Goal: Task Accomplishment & Management: Manage account settings

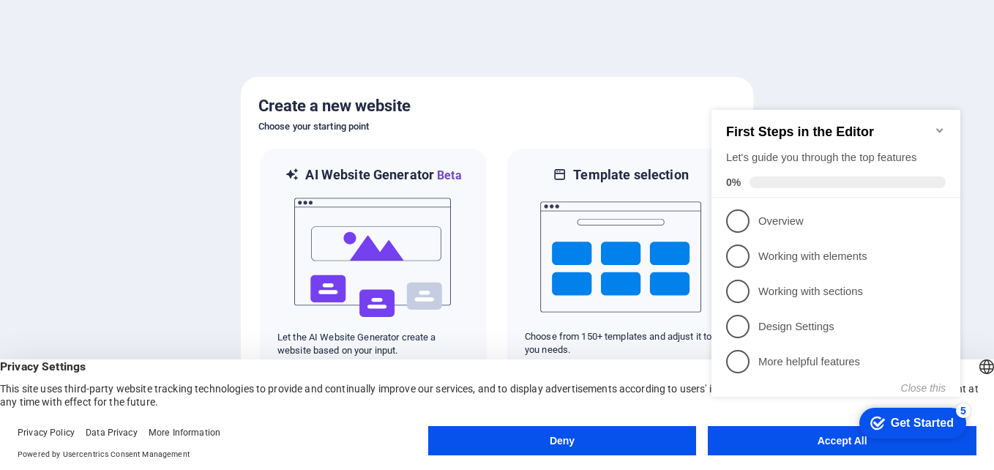
click at [816, 446] on appcues-checklist "Contextual help checklist present on screen" at bounding box center [838, 268] width 266 height 359
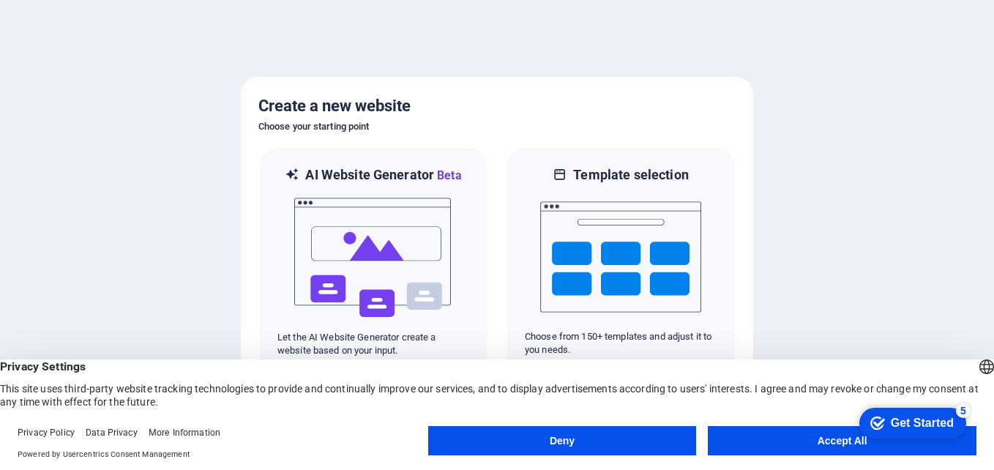
click at [816, 446] on button "Accept All" at bounding box center [842, 440] width 269 height 29
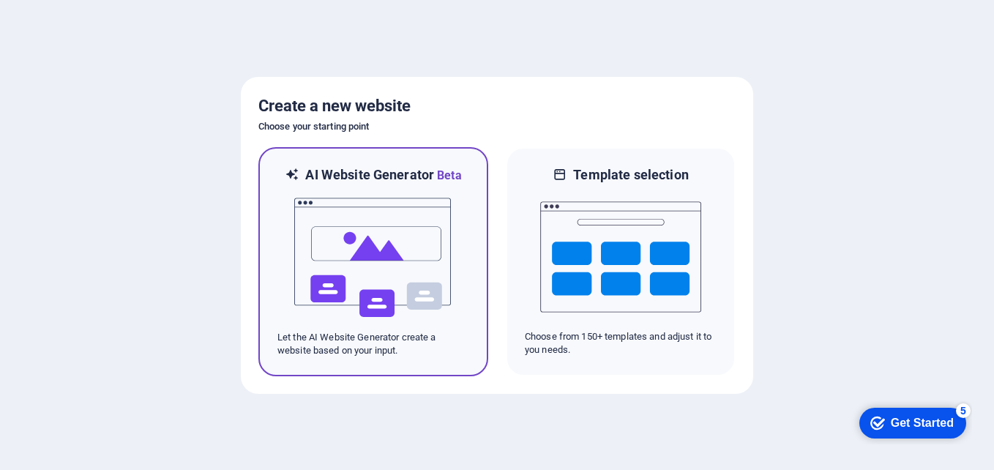
click at [447, 251] on img at bounding box center [373, 257] width 161 height 146
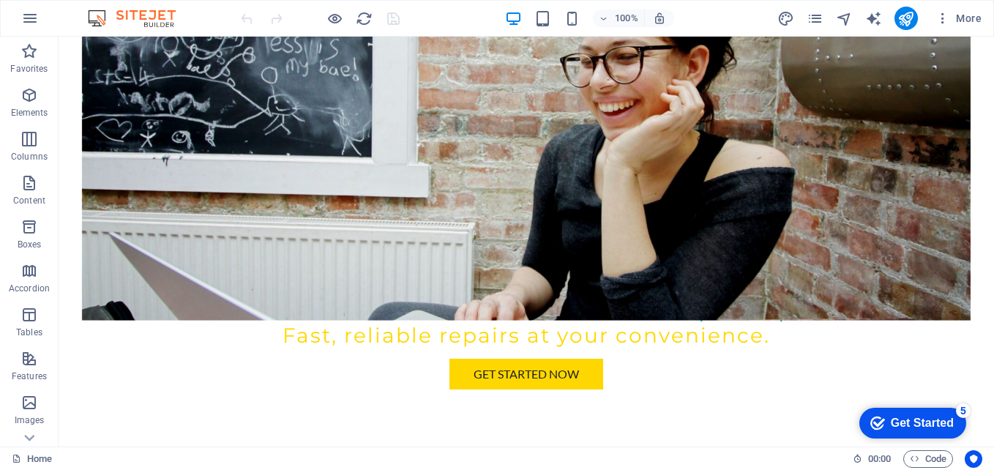
scroll to position [305, 0]
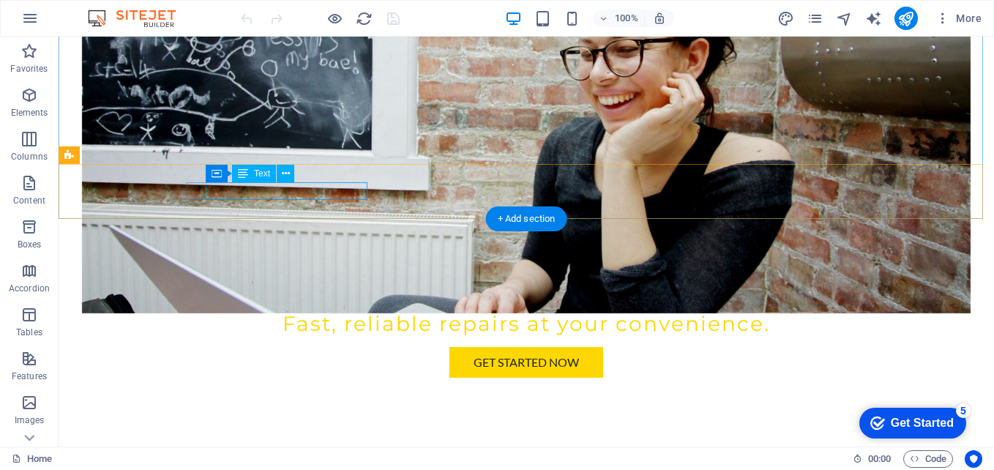
drag, startPoint x: 364, startPoint y: 193, endPoint x: 208, endPoint y: 185, distance: 156.1
click at [208, 467] on p "123 Tech Lane , Tech City 54321" at bounding box center [520, 476] width 656 height 18
click at [361, 468] on span "54321" at bounding box center [361, 475] width 33 height 14
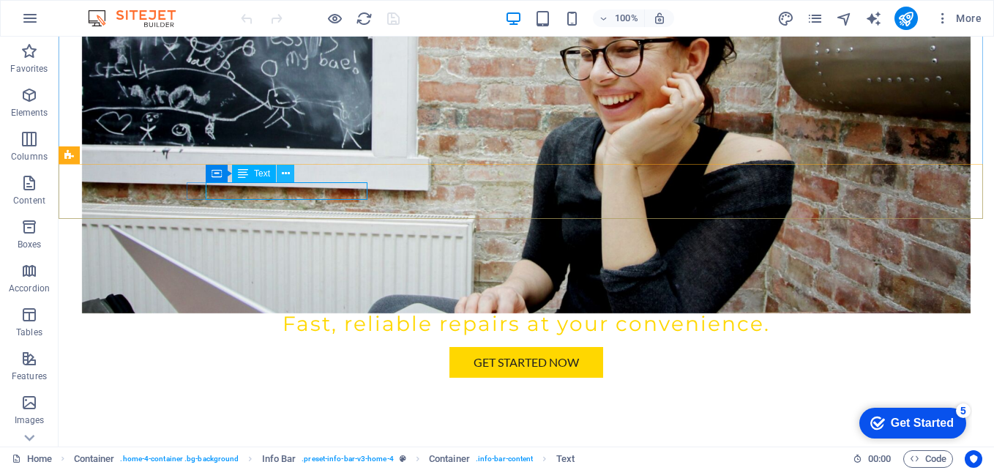
click at [293, 174] on button at bounding box center [286, 174] width 18 height 18
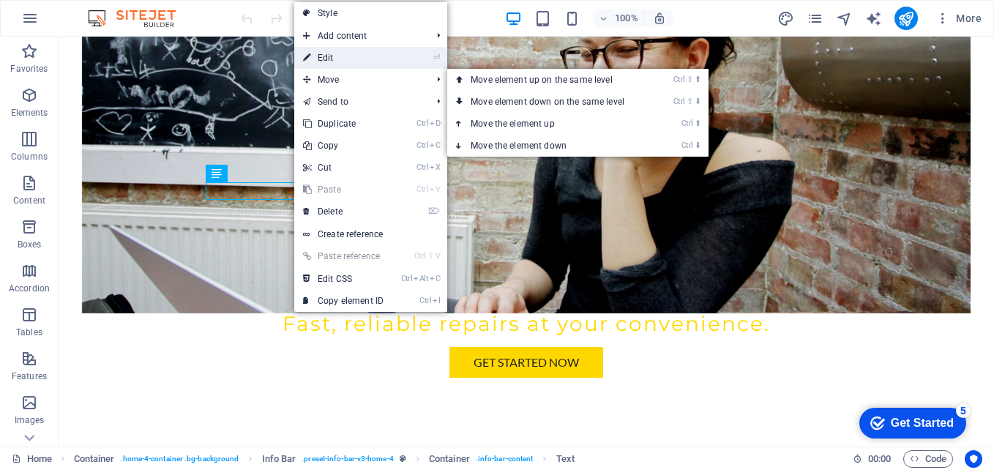
click at [331, 59] on link "⏎ Edit" at bounding box center [343, 58] width 98 height 22
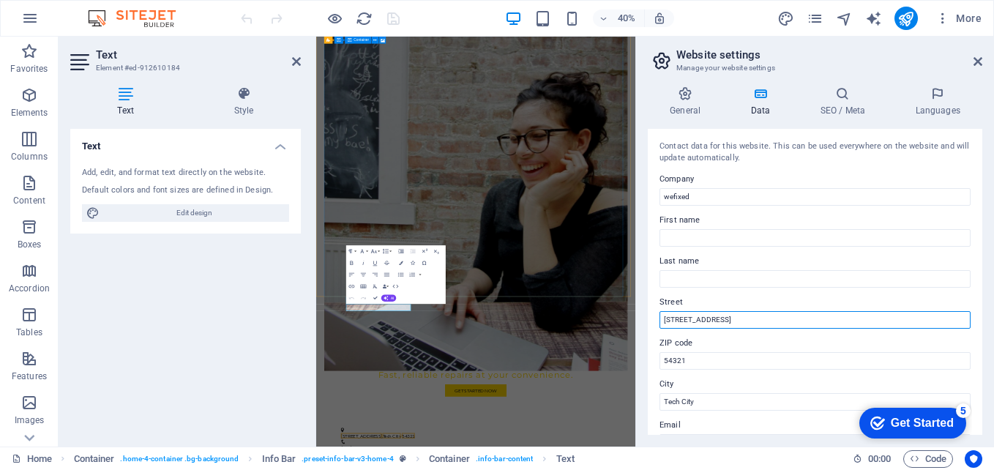
drag, startPoint x: 741, startPoint y: 317, endPoint x: 646, endPoint y: 314, distance: 94.4
click at [646, 314] on div "General Data SEO / Meta Languages Website name tooltohelp.us Logo Drag files he…" at bounding box center [815, 261] width 358 height 372
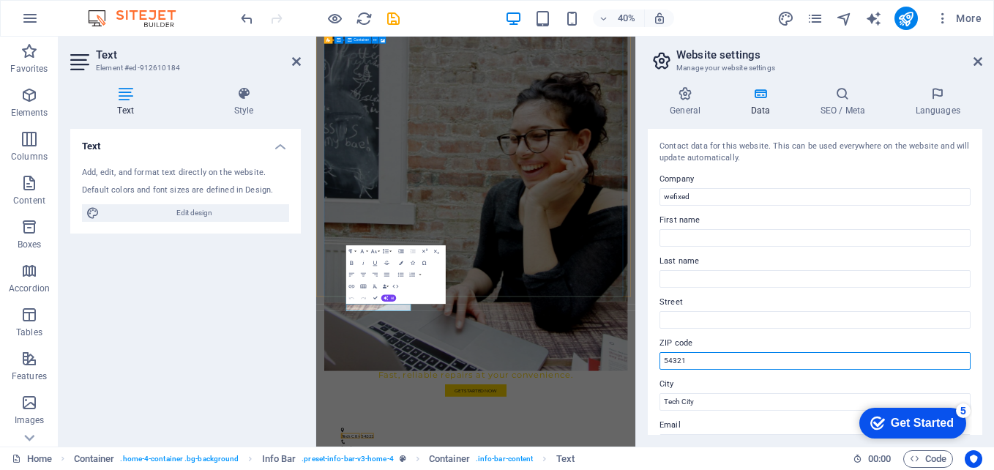
drag, startPoint x: 692, startPoint y: 356, endPoint x: 640, endPoint y: 364, distance: 52.6
click at [640, 364] on div "General Data SEO / Meta Languages Website name tooltohelp.us Logo Drag files he…" at bounding box center [815, 261] width 358 height 372
type input "77081"
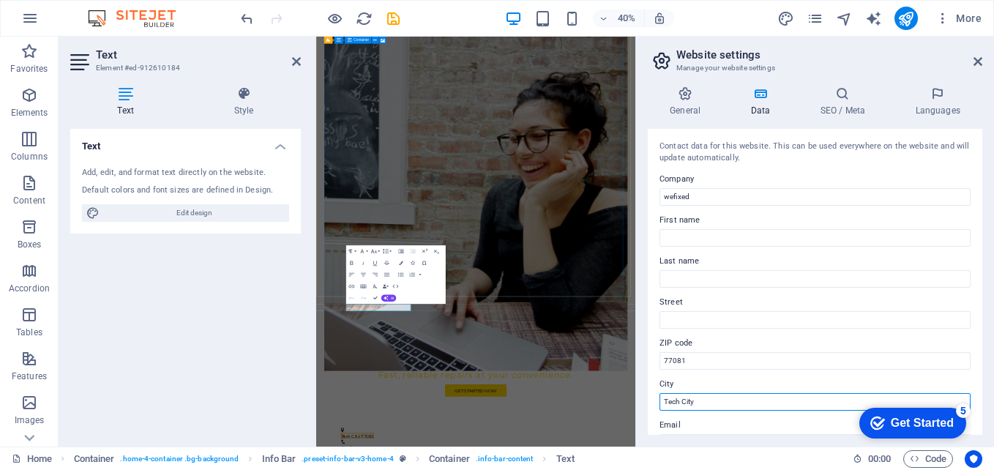
drag, startPoint x: 708, startPoint y: 401, endPoint x: 658, endPoint y: 400, distance: 49.8
click at [658, 400] on div "Contact data for this website. This can be used everywhere on the website and w…" at bounding box center [815, 282] width 334 height 306
type input "Houston"
drag, startPoint x: 978, startPoint y: 252, endPoint x: 980, endPoint y: 280, distance: 27.1
click at [980, 280] on div "Contact data for this website. This can be used everywhere on the website and w…" at bounding box center [815, 282] width 334 height 306
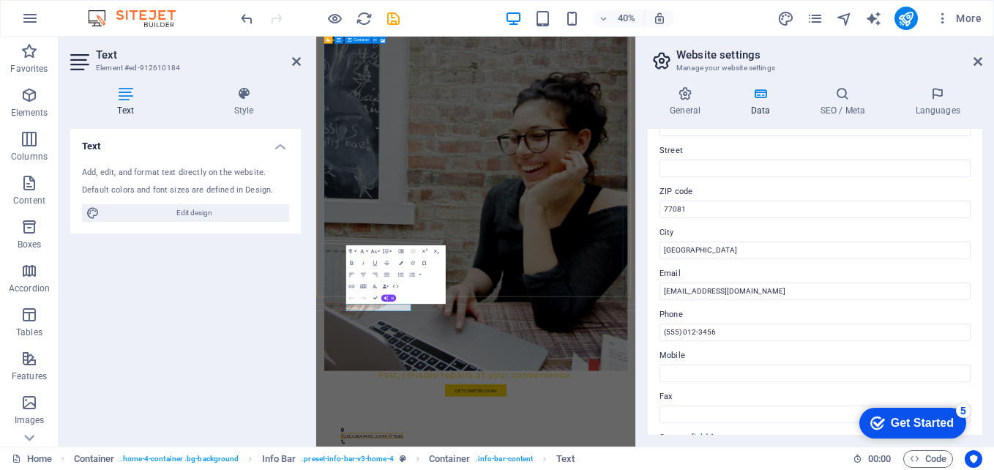
scroll to position [158, 0]
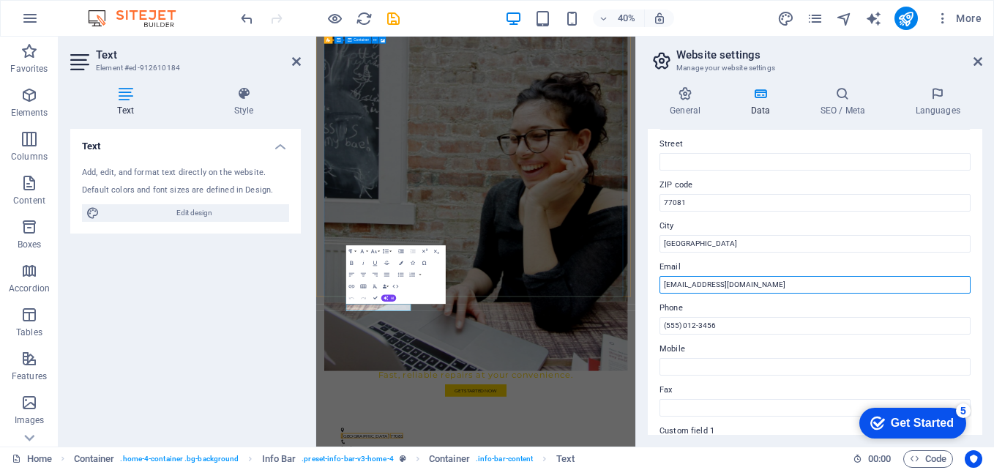
drag, startPoint x: 750, startPoint y: 285, endPoint x: 651, endPoint y: 293, distance: 99.8
click at [651, 293] on div "Contact data for this website. This can be used everywhere on the website and w…" at bounding box center [815, 282] width 334 height 306
type input "tcelectronic083@gmail.com"
type input "Niover"
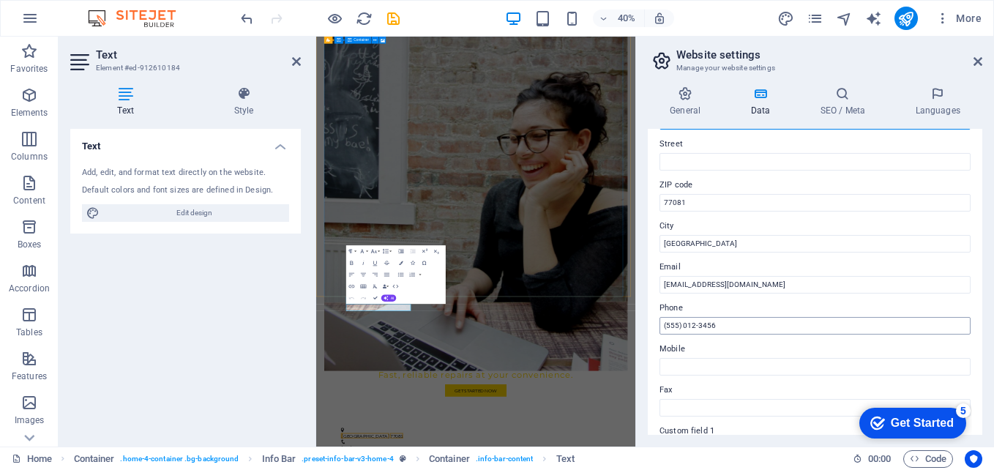
type input "Avila Pino"
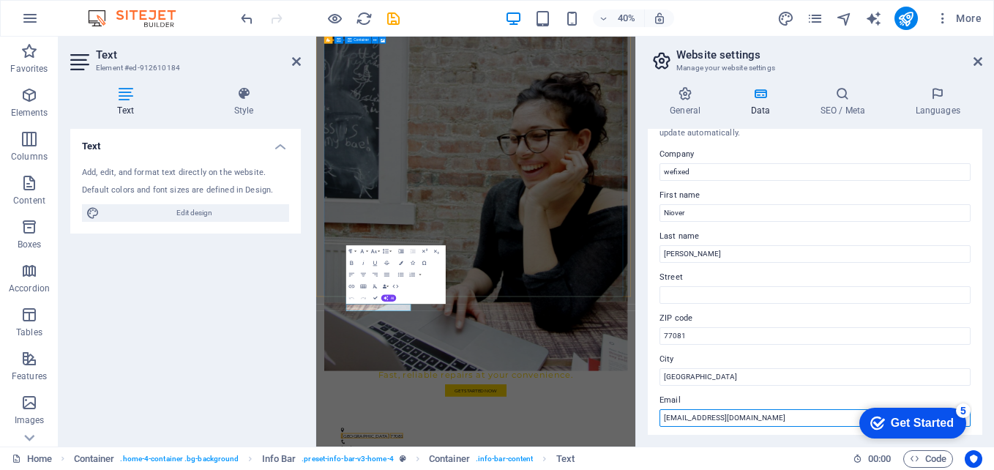
scroll to position [22, 0]
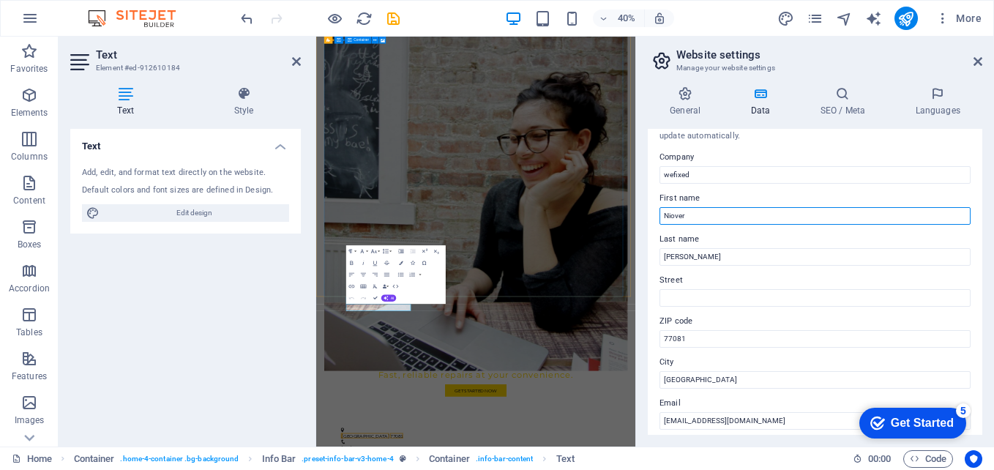
drag, startPoint x: 718, startPoint y: 214, endPoint x: 645, endPoint y: 216, distance: 73.2
click at [645, 216] on div "General Data SEO / Meta Languages Website name tooltohelp.us Logo Drag files he…" at bounding box center [815, 261] width 358 height 372
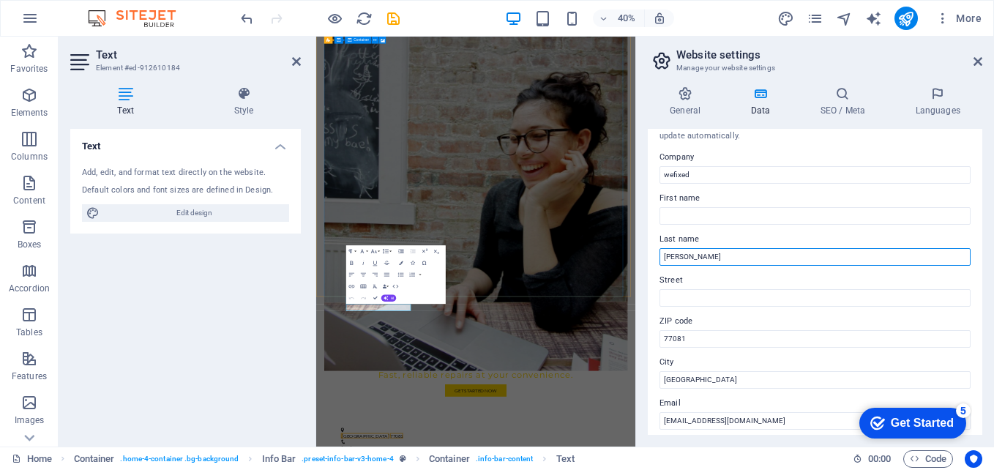
drag, startPoint x: 705, startPoint y: 252, endPoint x: 645, endPoint y: 244, distance: 59.8
click at [645, 244] on div "General Data SEO / Meta Languages Website name tooltohelp.us Logo Drag files he…" at bounding box center [815, 261] width 358 height 372
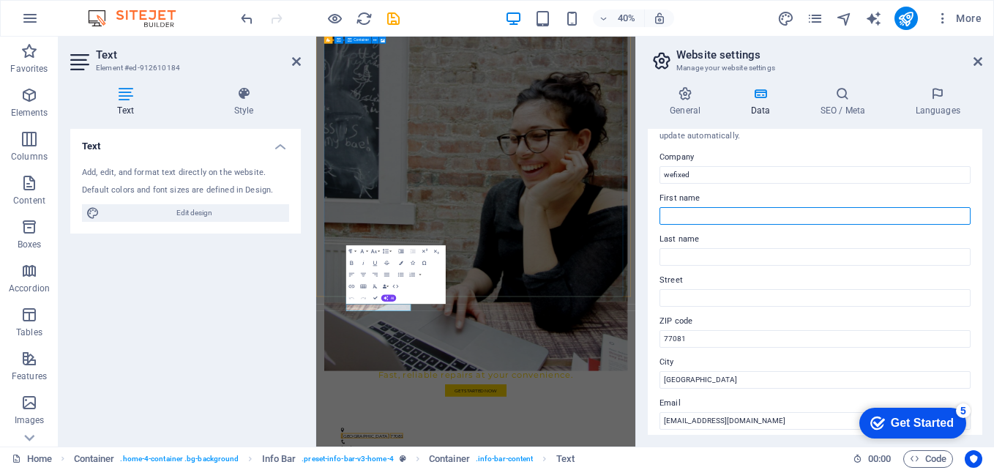
click at [683, 209] on input "First name" at bounding box center [814, 216] width 311 height 18
type input "P"
type input "Felipe"
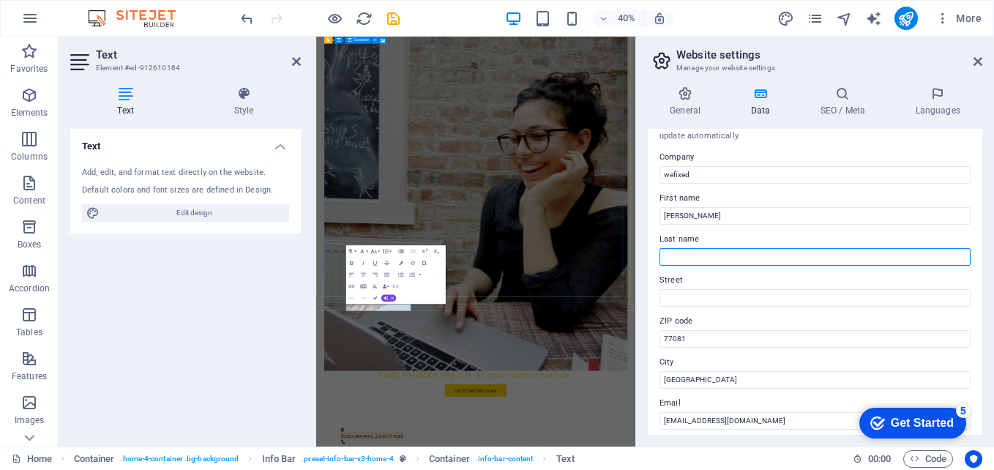
click at [684, 250] on input "Last name" at bounding box center [814, 257] width 311 height 18
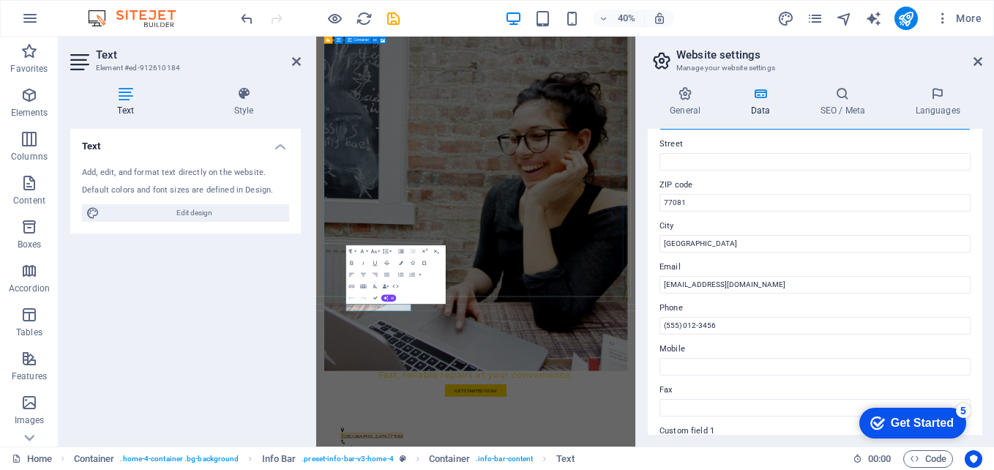
scroll to position [165, 0]
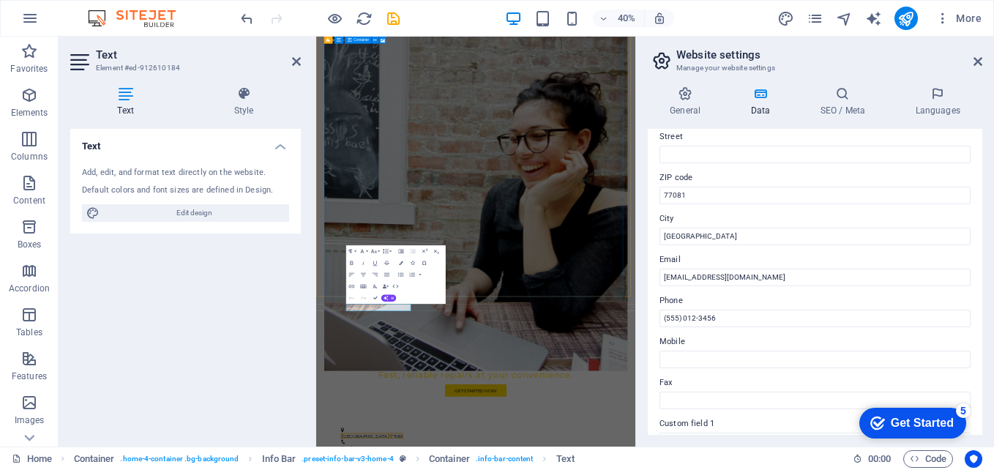
type input "PIno"
click at [992, 335] on div "General Data SEO / Meta Languages Website name tooltohelp.us Logo Drag files he…" at bounding box center [815, 261] width 358 height 372
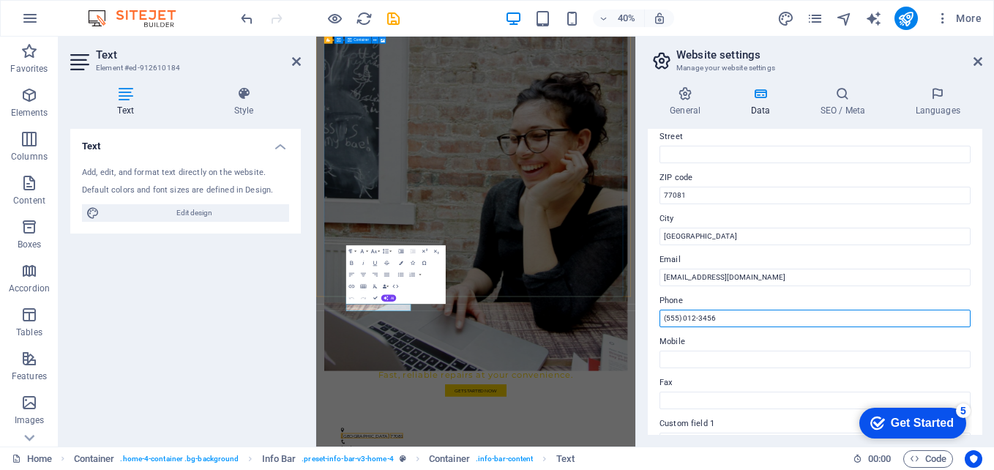
drag, startPoint x: 754, startPoint y: 315, endPoint x: 637, endPoint y: 310, distance: 116.5
click at [637, 310] on aside "Website settings Manage your website settings General Data SEO / Meta Languages…" at bounding box center [814, 242] width 359 height 410
click at [677, 320] on input "(555) 012-3456" at bounding box center [814, 319] width 311 height 18
click at [695, 317] on input "(832) 012-3456" at bounding box center [814, 319] width 311 height 18
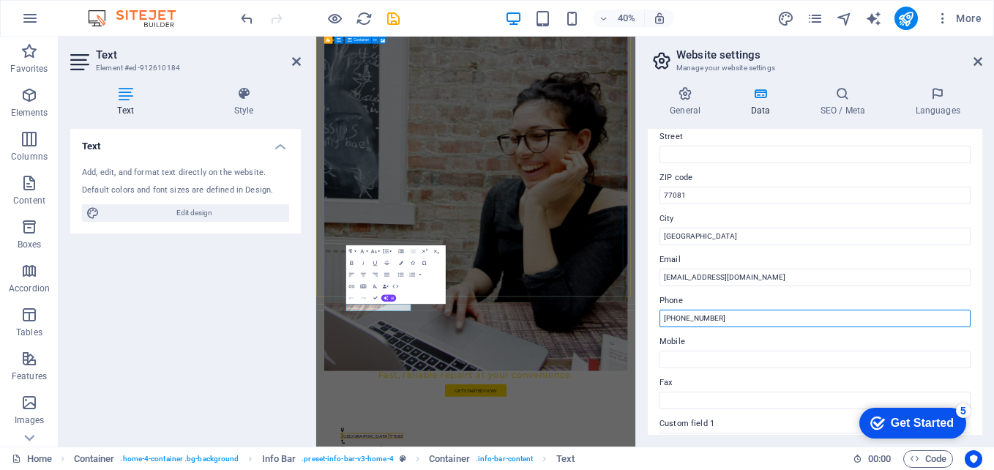
drag, startPoint x: 724, startPoint y: 317, endPoint x: 662, endPoint y: 311, distance: 62.5
click at [662, 311] on input "(832) 855-8579" at bounding box center [814, 319] width 311 height 18
type input "(832) 855-8579"
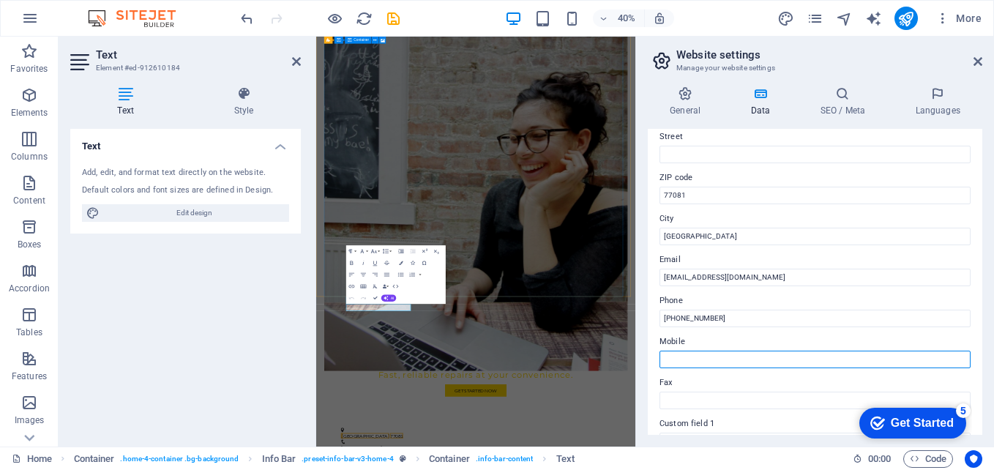
click at [670, 361] on input "Mobile" at bounding box center [814, 360] width 311 height 18
paste input "(832) 855-8579"
type input "(832) 855-8579"
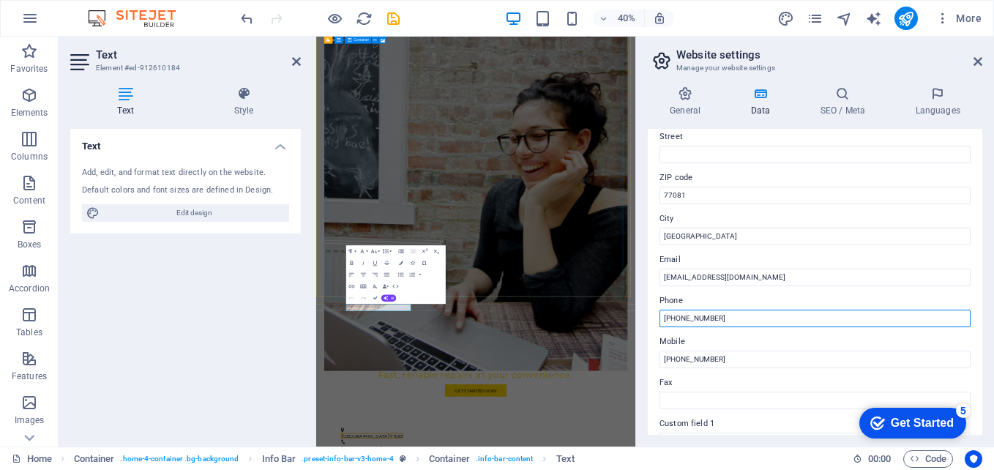
drag, startPoint x: 727, startPoint y: 318, endPoint x: 653, endPoint y: 313, distance: 74.8
click at [653, 313] on div "Contact data for this website. This can be used everywhere on the website and w…" at bounding box center [815, 282] width 334 height 306
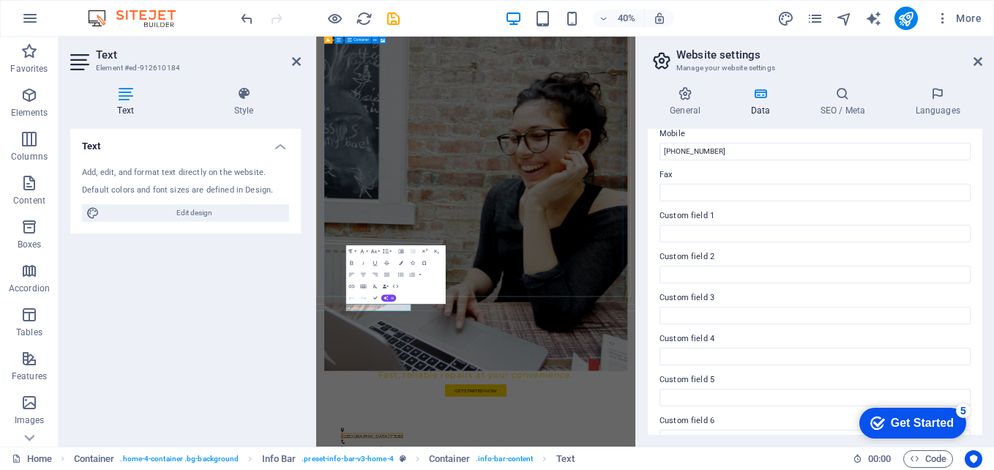
scroll to position [397, 0]
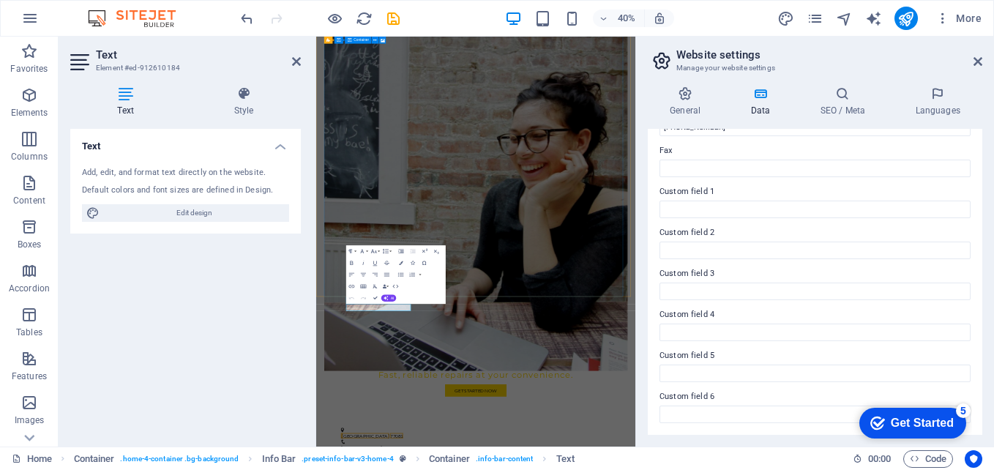
type input "(839) 274-4815"
click at [992, 149] on div "General Data SEO / Meta Languages Website name tooltohelp.us Logo Drag files he…" at bounding box center [815, 261] width 358 height 372
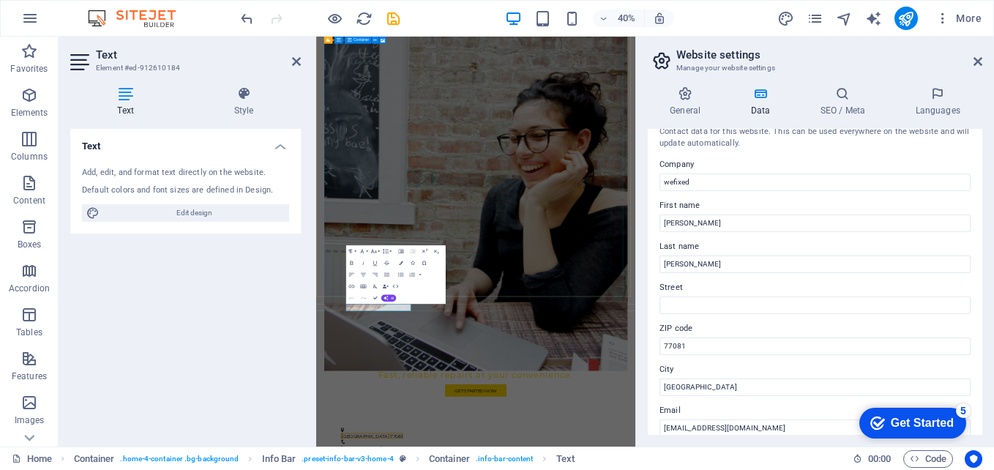
scroll to position [0, 0]
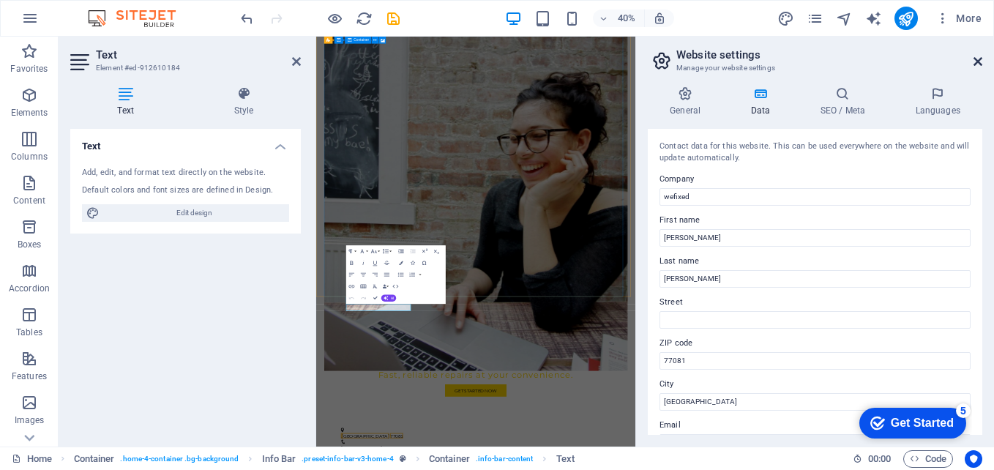
click at [978, 63] on icon at bounding box center [977, 62] width 9 height 12
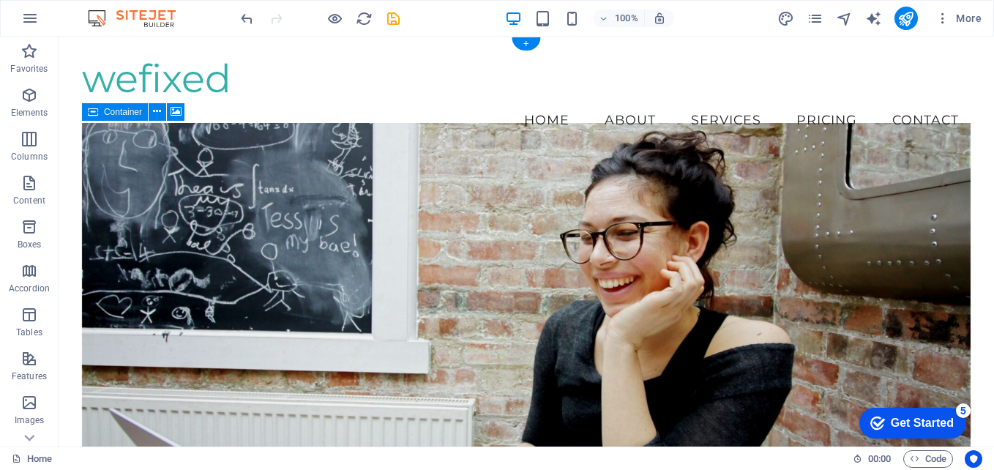
click at [864, 173] on figure at bounding box center [526, 309] width 888 height 373
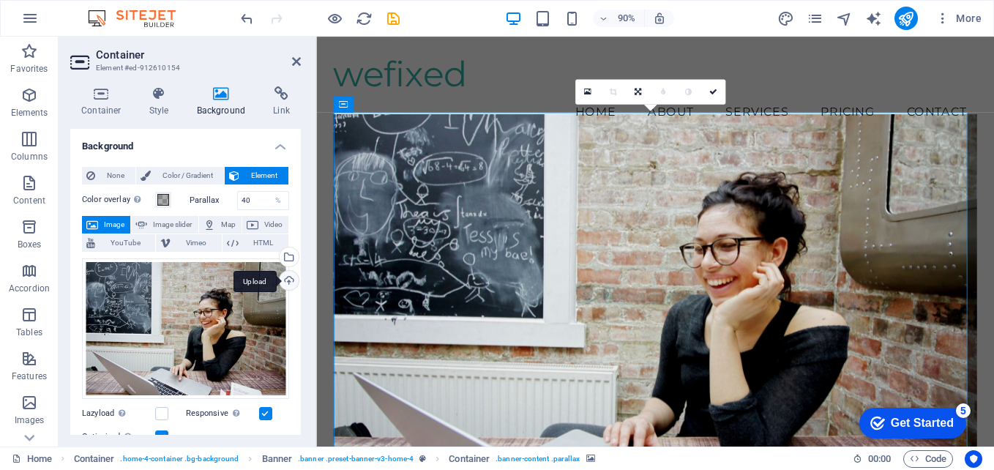
click at [286, 282] on div "Upload" at bounding box center [288, 282] width 22 height 22
click at [282, 280] on div "Upload" at bounding box center [288, 282] width 22 height 22
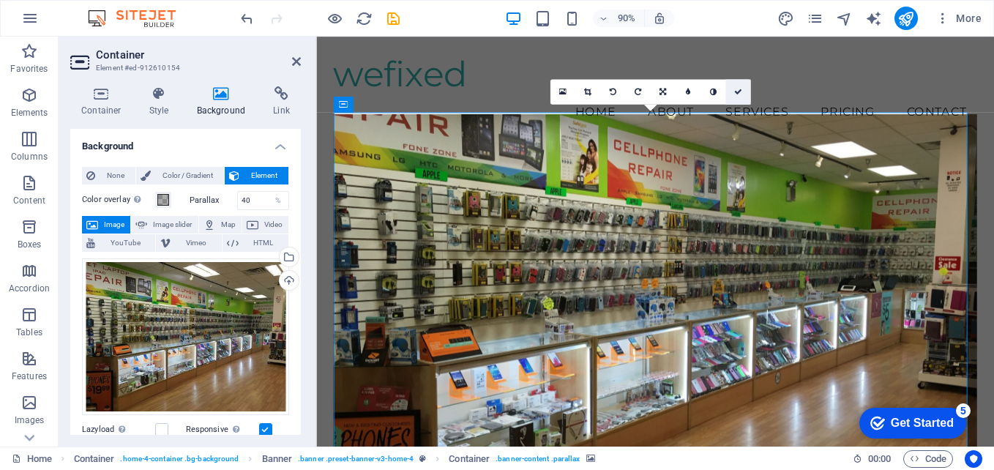
click at [738, 91] on icon at bounding box center [738, 92] width 8 height 8
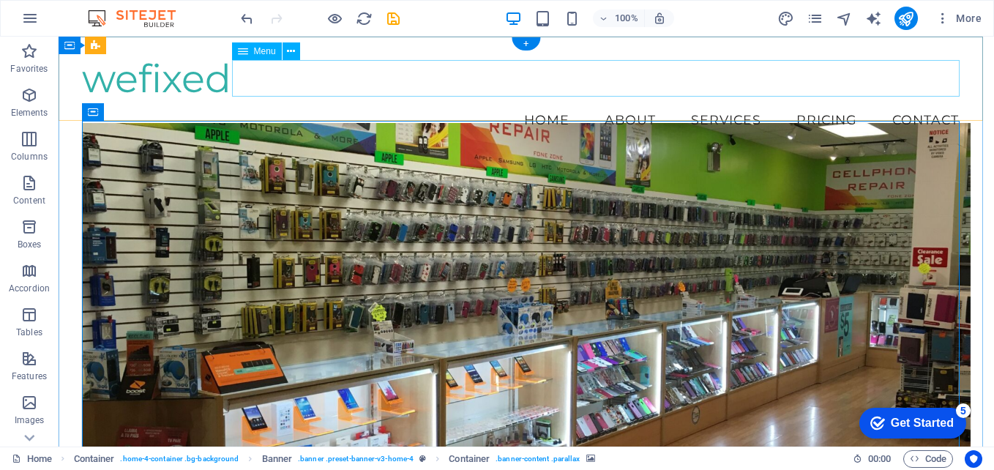
click at [860, 102] on nav "Home About Services Pricing Contact" at bounding box center [526, 120] width 888 height 37
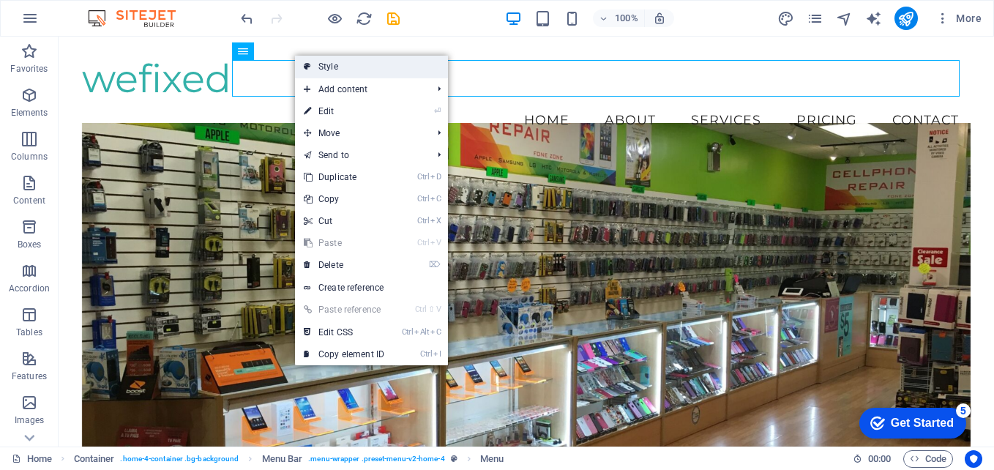
click at [339, 67] on link "Style" at bounding box center [371, 67] width 153 height 22
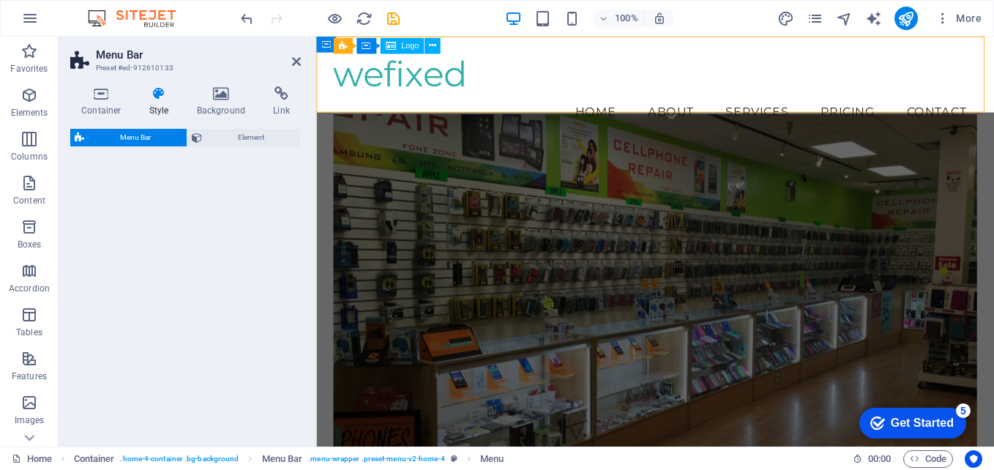
select select "vw"
select select "rem"
select select "vw"
select select "preset-menu-v2-home-4"
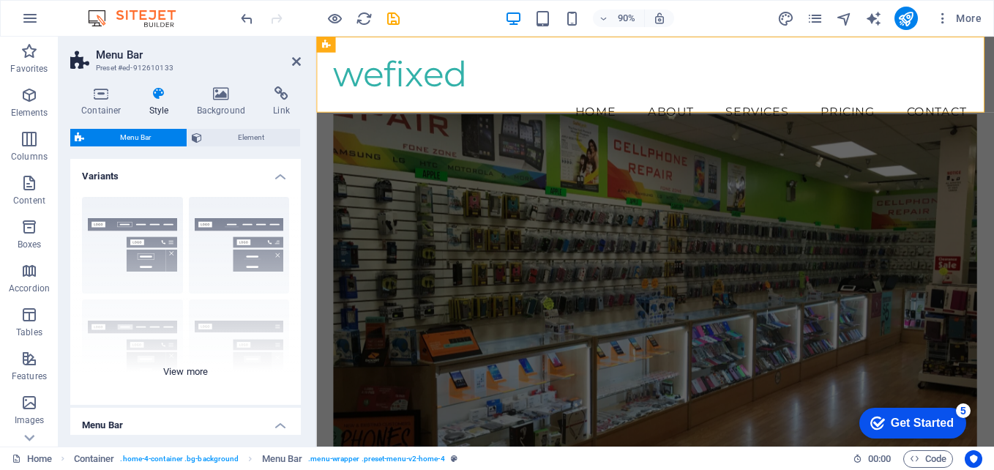
click at [250, 252] on div "Border Centered Default Fixed Loki Trigger Wide XXL" at bounding box center [185, 295] width 230 height 220
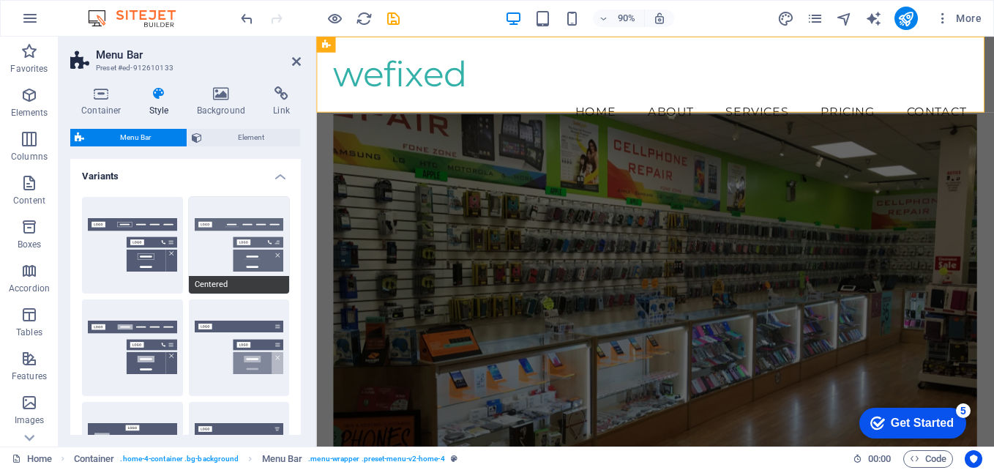
click at [242, 260] on button "Centered" at bounding box center [239, 245] width 101 height 97
type input "1"
select select "rem"
type input "1"
select select "rem"
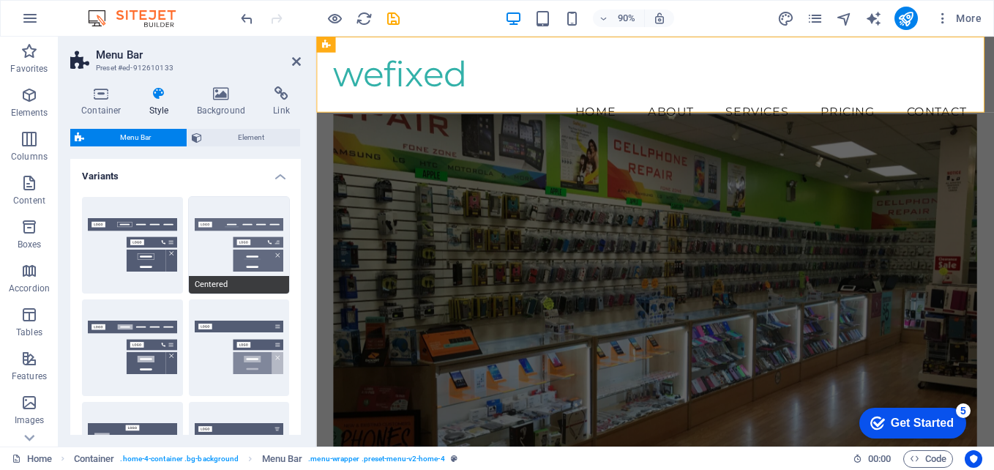
type input "1"
select select "rem"
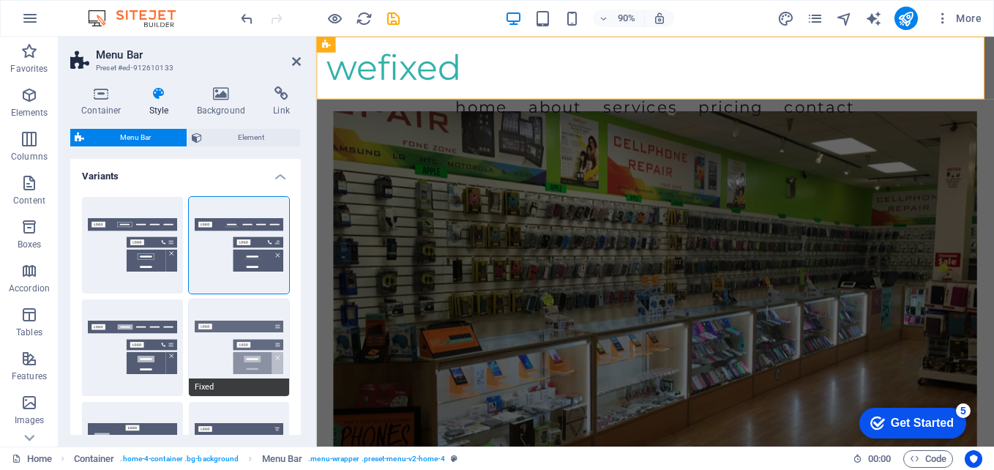
click at [236, 348] on button "Fixed" at bounding box center [239, 347] width 101 height 97
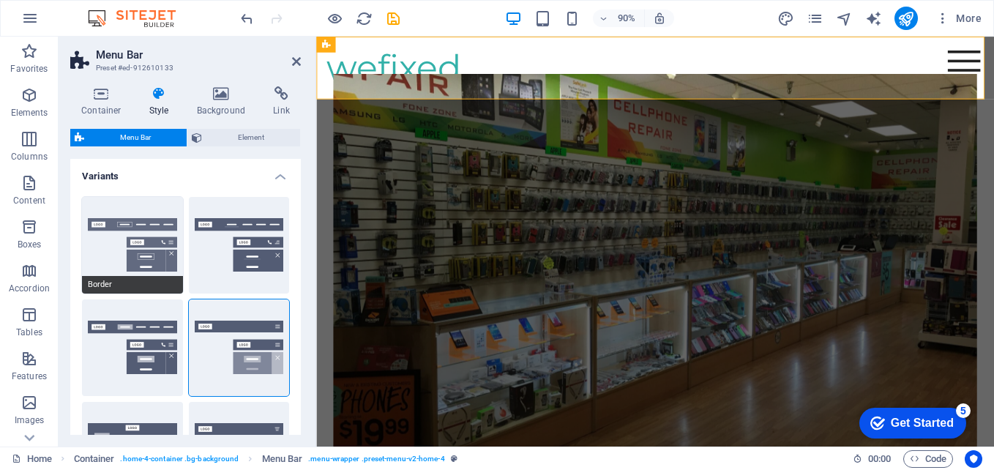
click at [150, 235] on button "Border" at bounding box center [132, 245] width 101 height 97
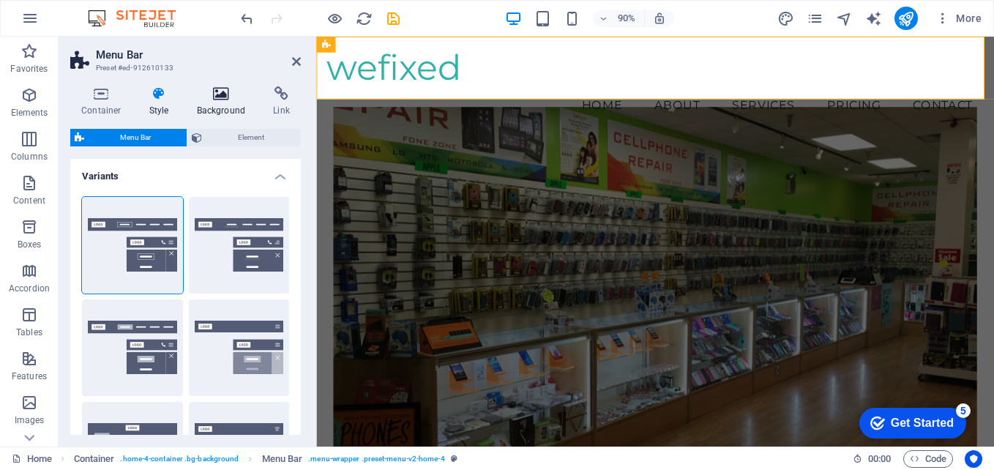
click at [228, 102] on h4 "Background" at bounding box center [224, 101] width 77 height 31
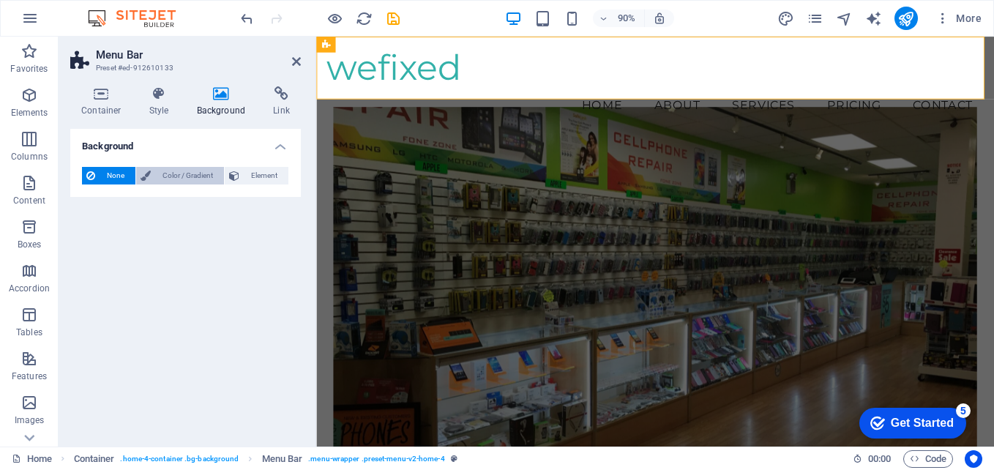
click at [194, 179] on span "Color / Gradient" at bounding box center [187, 176] width 64 height 18
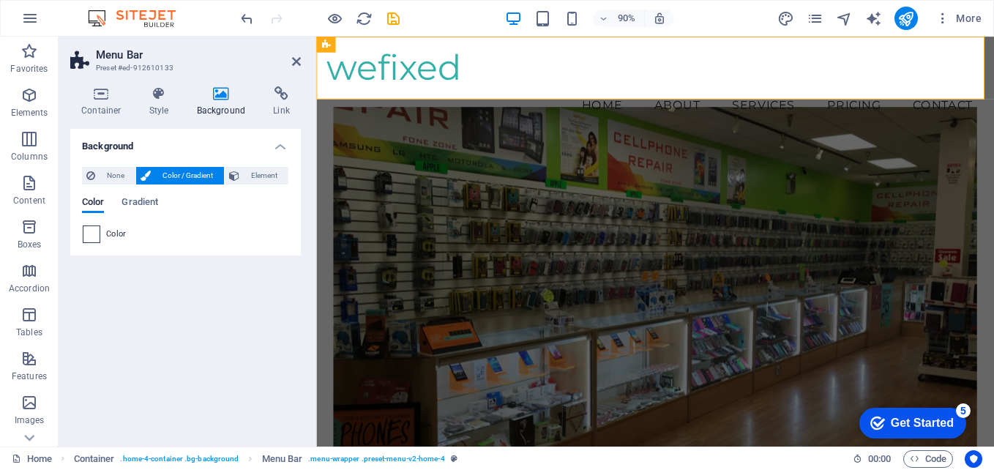
click at [84, 235] on span at bounding box center [91, 234] width 16 height 16
type input "#ffffff"
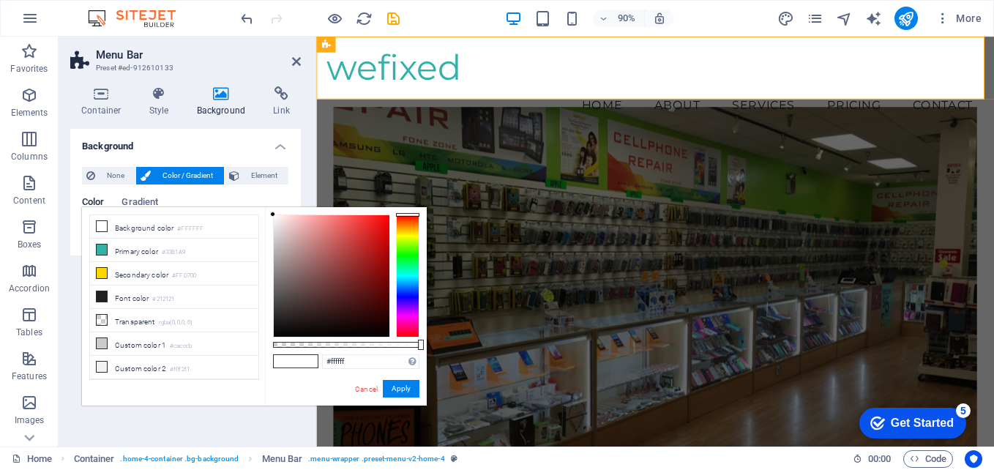
click at [411, 288] on div at bounding box center [407, 275] width 23 height 123
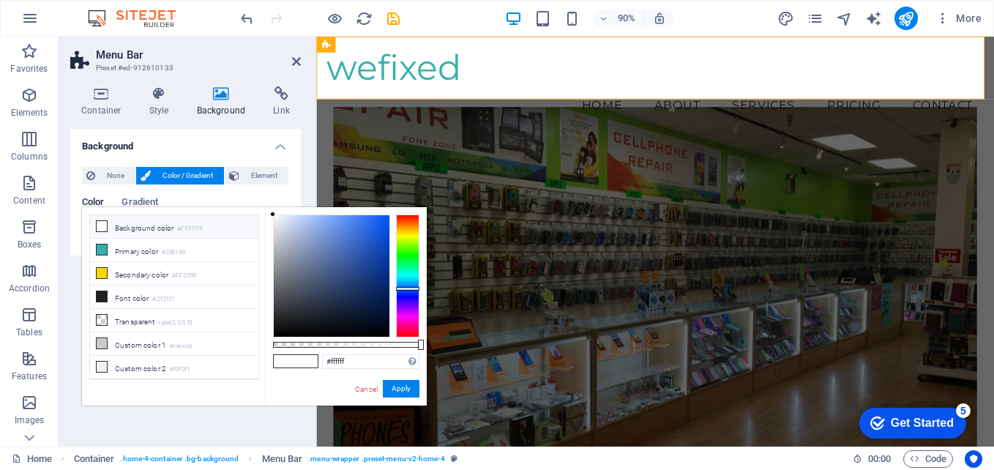
click at [168, 230] on li "Background color #FFFFFF" at bounding box center [174, 226] width 168 height 23
click at [405, 389] on button "Apply" at bounding box center [401, 389] width 37 height 18
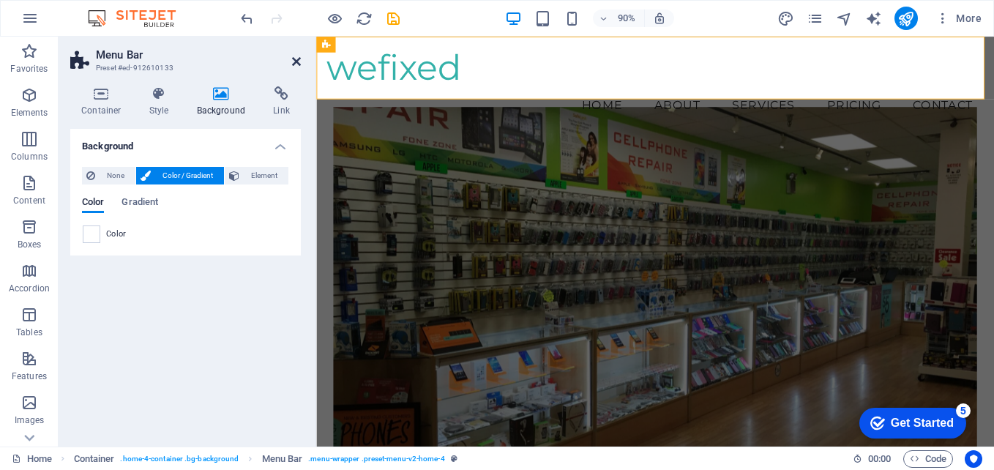
click at [293, 64] on icon at bounding box center [296, 62] width 9 height 12
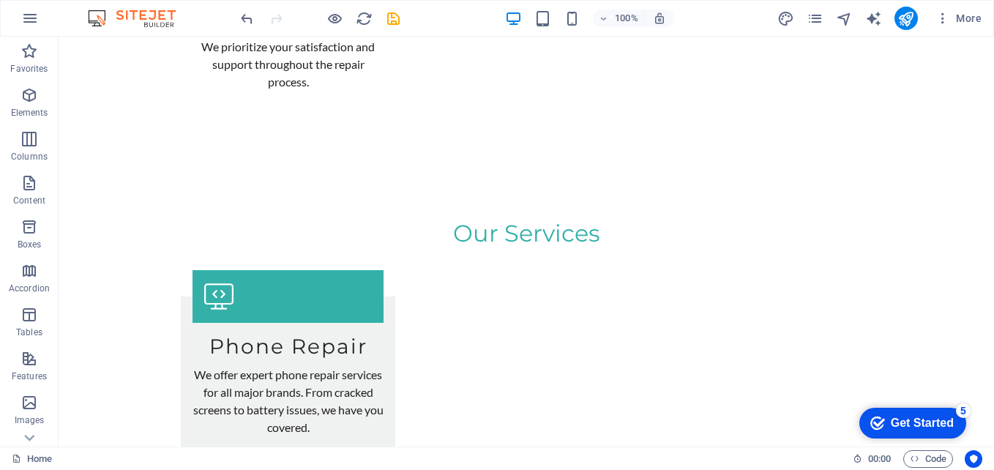
scroll to position [1568, 0]
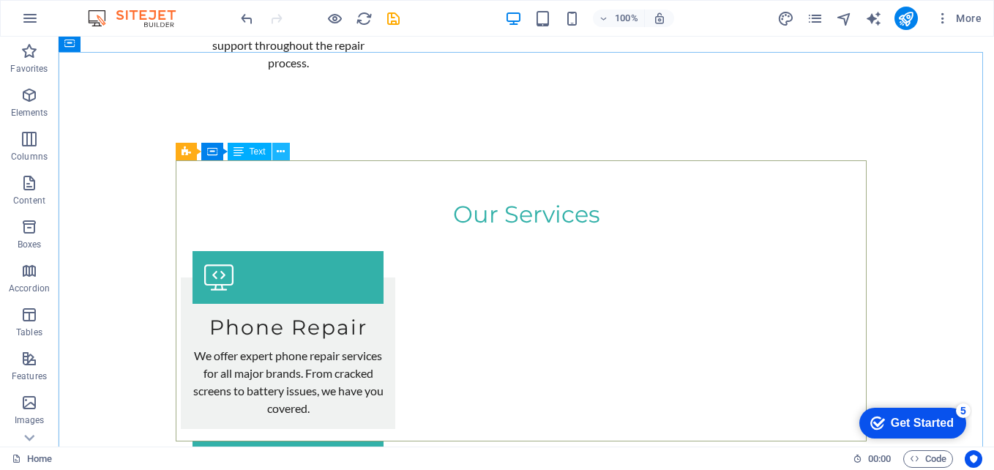
click at [285, 155] on icon at bounding box center [281, 151] width 8 height 15
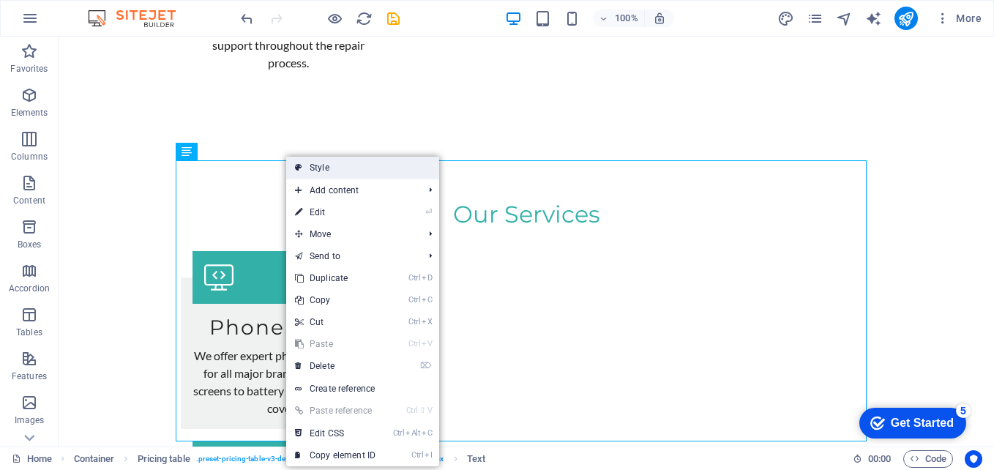
click at [316, 170] on link "Style" at bounding box center [362, 168] width 153 height 22
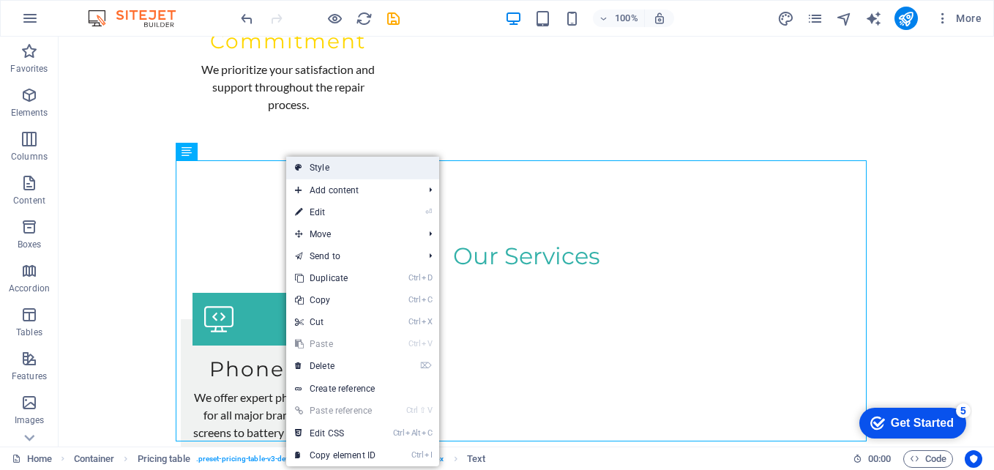
select select "rem"
select select "px"
select select "preset-pricing-table-v3-default"
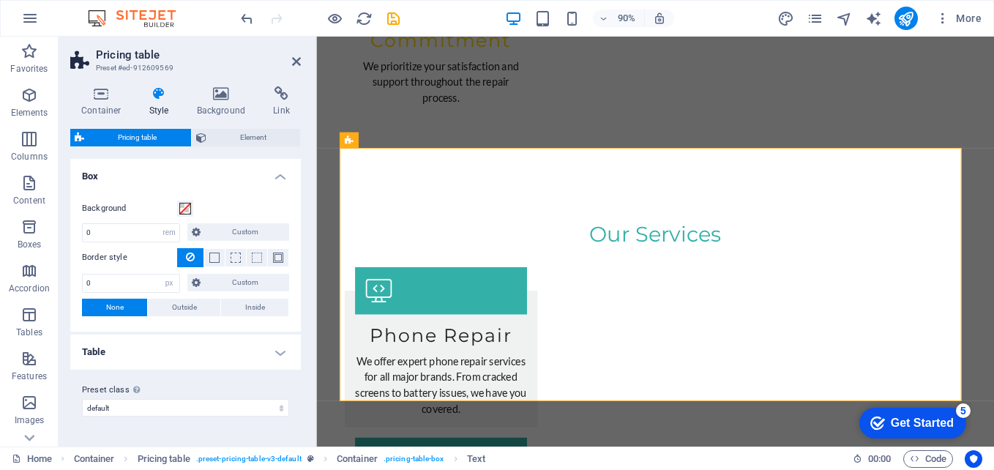
scroll to position [1607, 0]
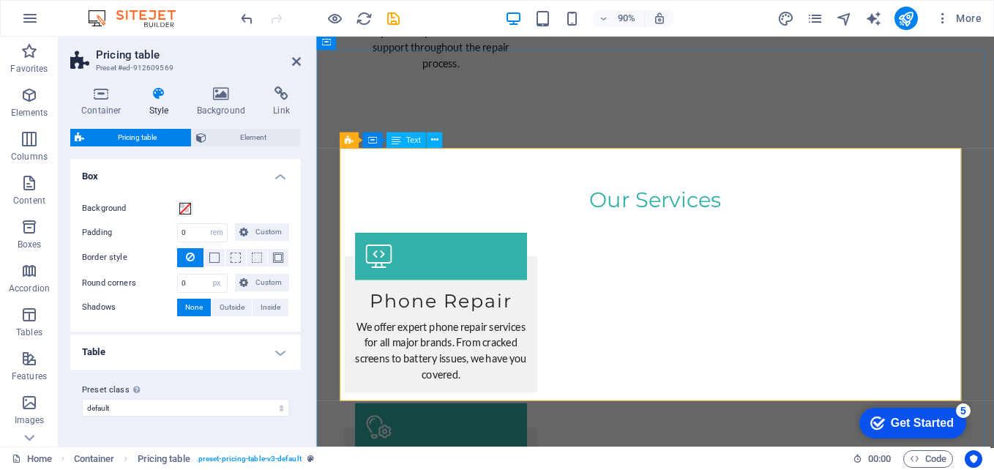
click at [413, 139] on span "Container" at bounding box center [399, 140] width 34 height 8
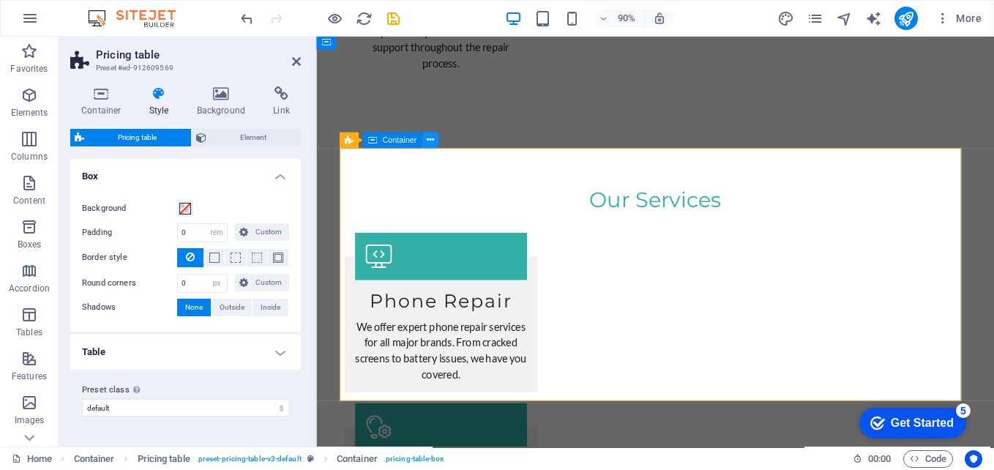
click at [431, 141] on icon at bounding box center [430, 140] width 7 height 14
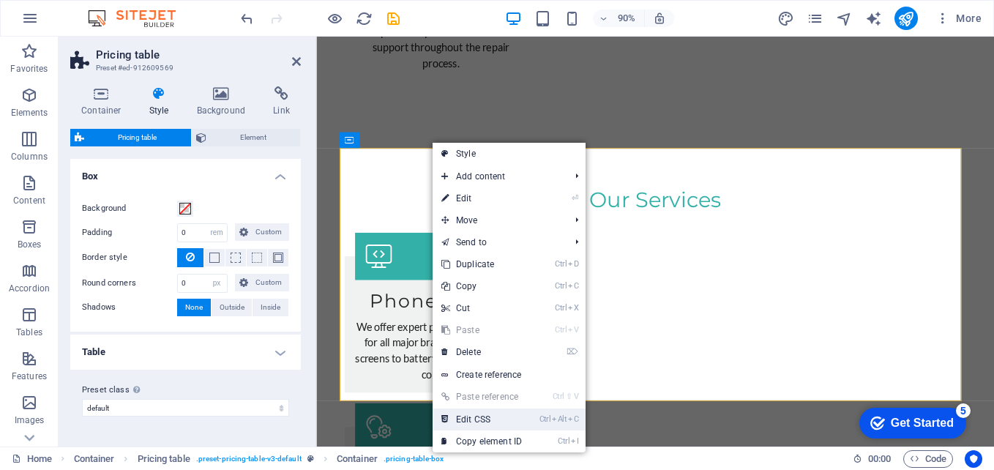
click at [495, 416] on link "Ctrl Alt C Edit CSS" at bounding box center [481, 419] width 98 height 22
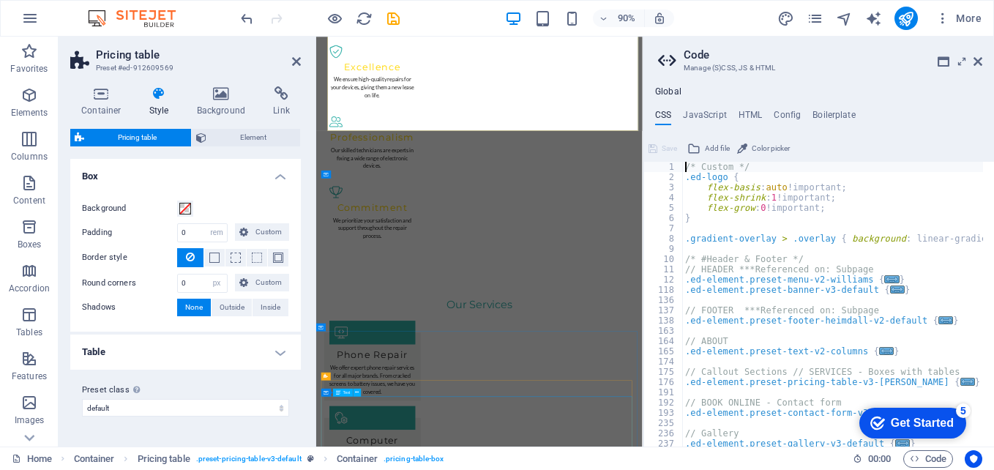
scroll to position [1802, 0]
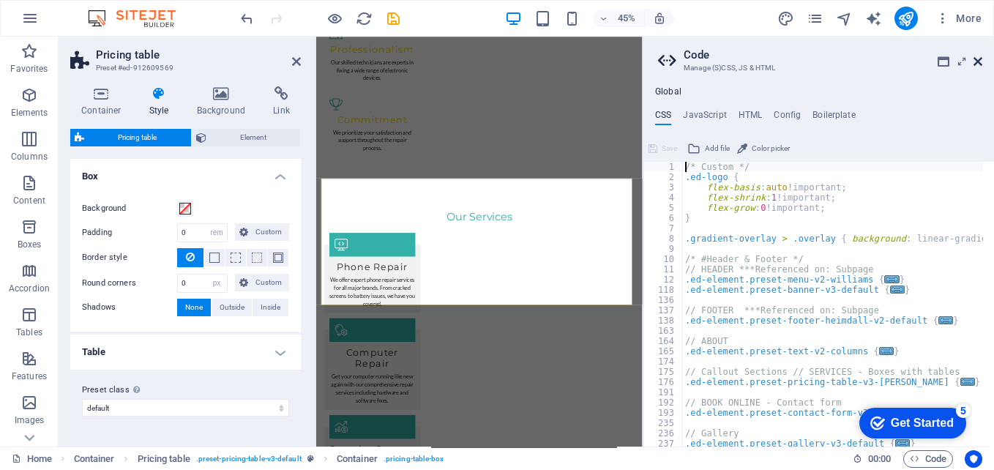
click at [976, 66] on icon at bounding box center [977, 62] width 9 height 12
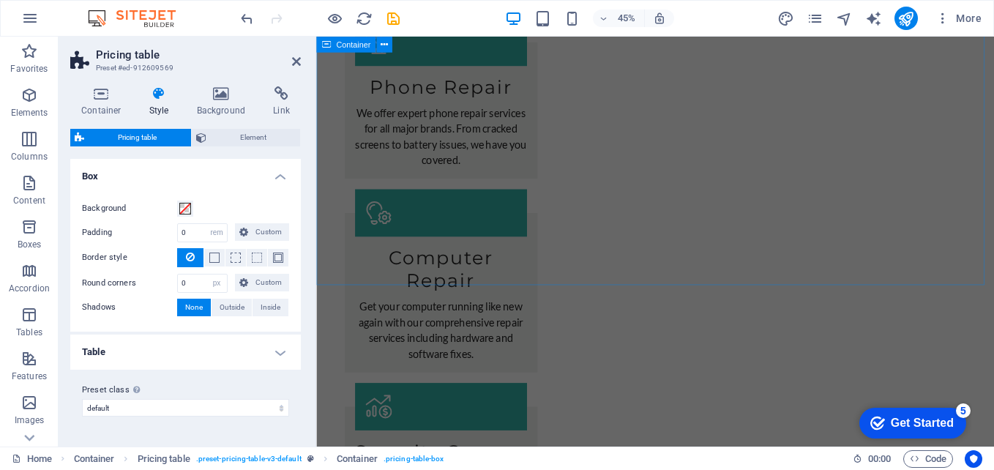
scroll to position [1415, 0]
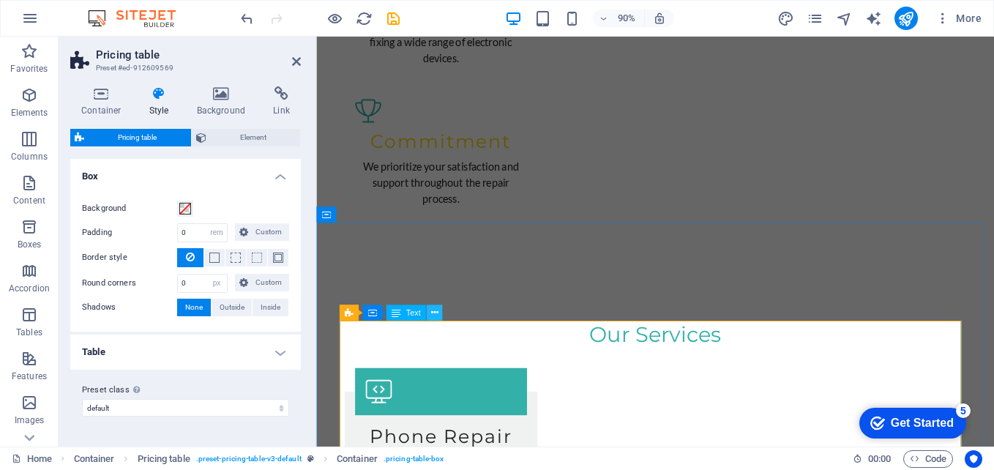
click at [436, 315] on icon at bounding box center [433, 312] width 7 height 14
click at [302, 199] on div "Container Style Background Link Size Height Default px rem % vh vw Min. height …" at bounding box center [186, 261] width 254 height 372
click at [296, 65] on icon at bounding box center [296, 62] width 9 height 12
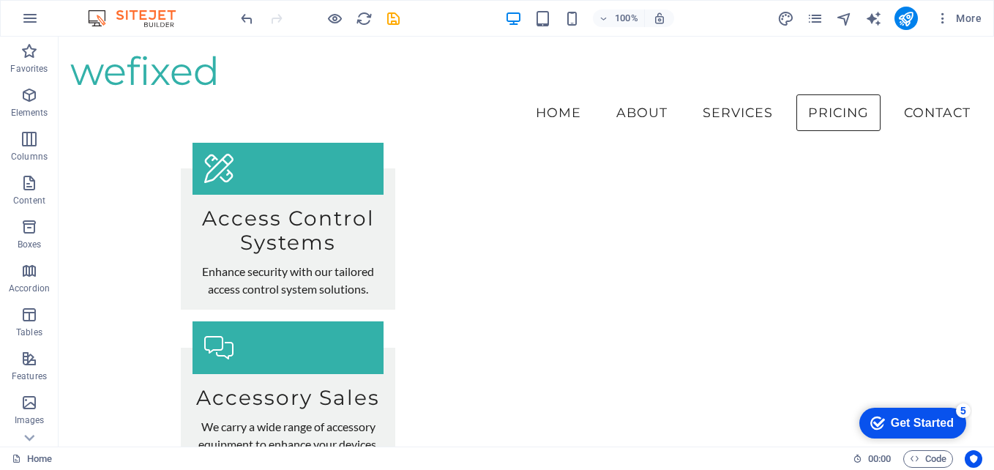
scroll to position [2208, 0]
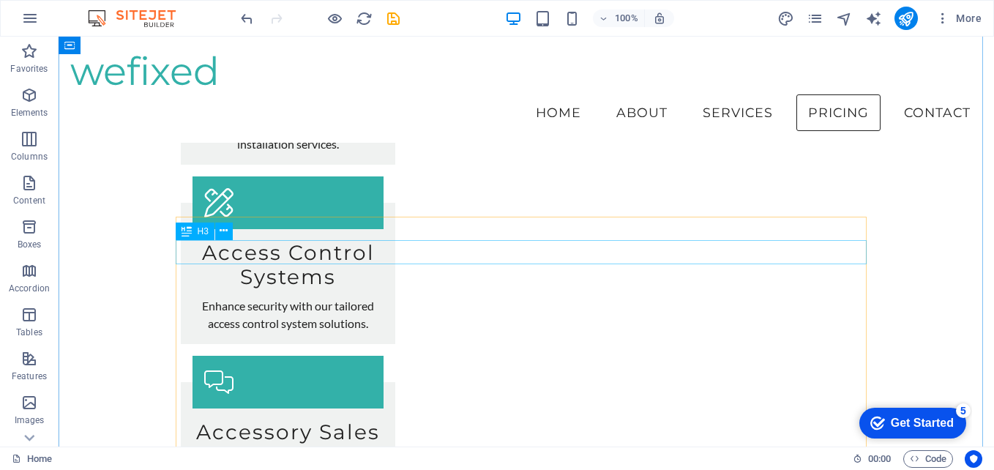
click at [225, 231] on icon at bounding box center [224, 230] width 8 height 15
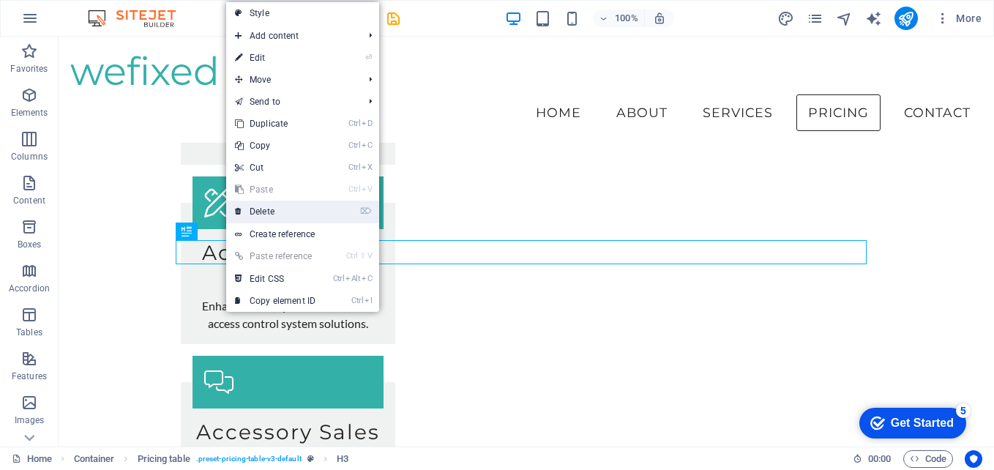
click at [254, 208] on link "⌦ Delete" at bounding box center [275, 211] width 98 height 22
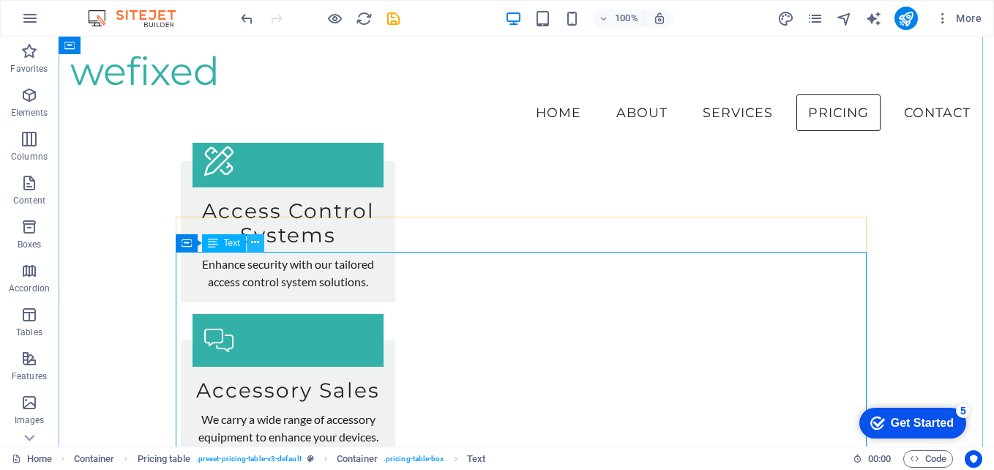
click at [259, 244] on icon at bounding box center [255, 242] width 8 height 15
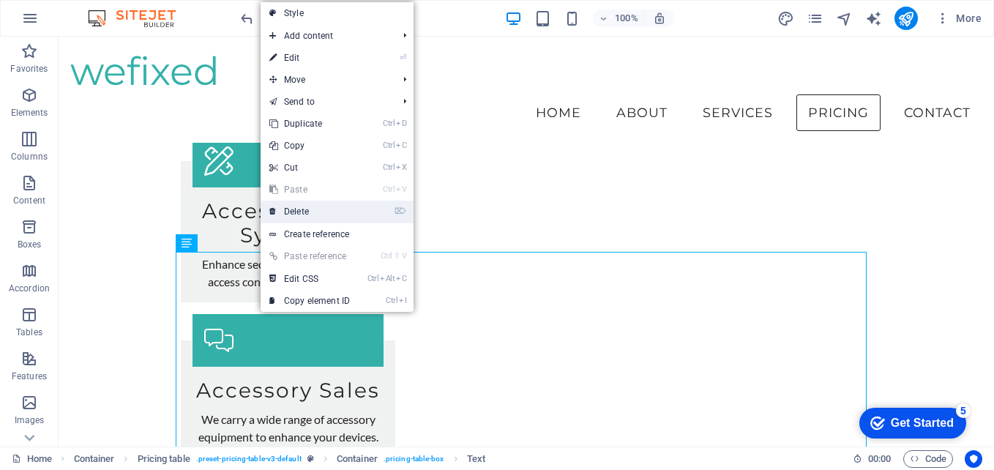
click at [301, 215] on link "⌦ Delete" at bounding box center [309, 211] width 98 height 22
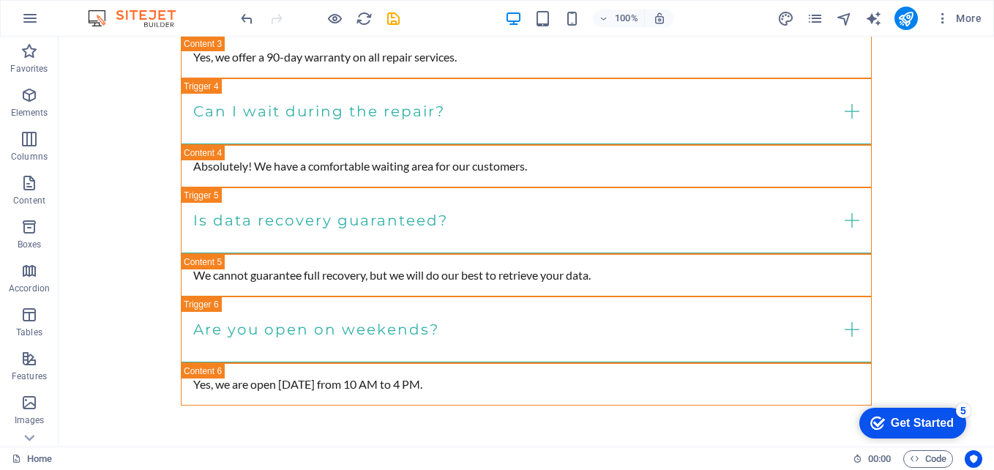
scroll to position [5404, 0]
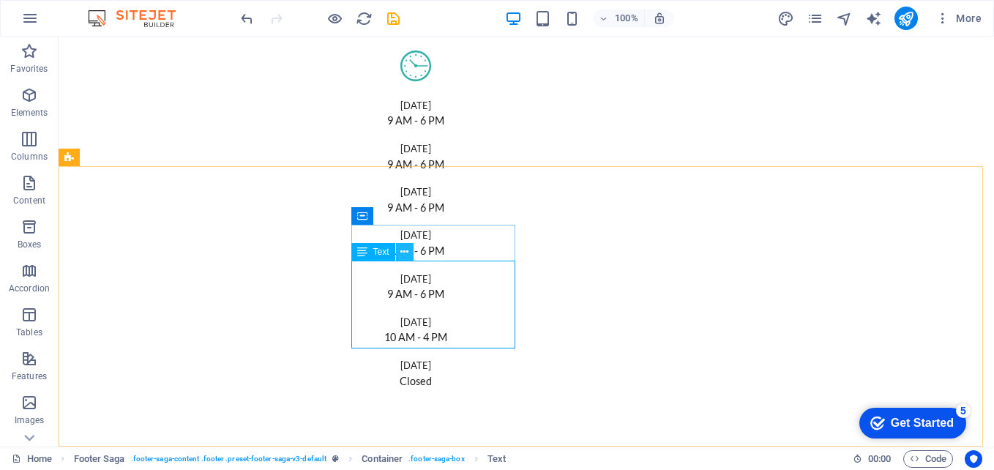
click at [408, 255] on icon at bounding box center [404, 251] width 8 height 15
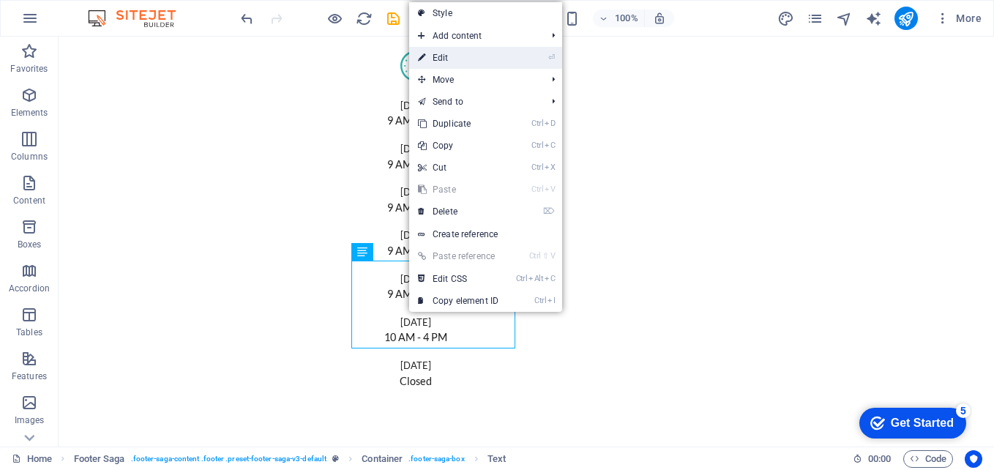
click at [454, 63] on link "⏎ Edit" at bounding box center [458, 58] width 98 height 22
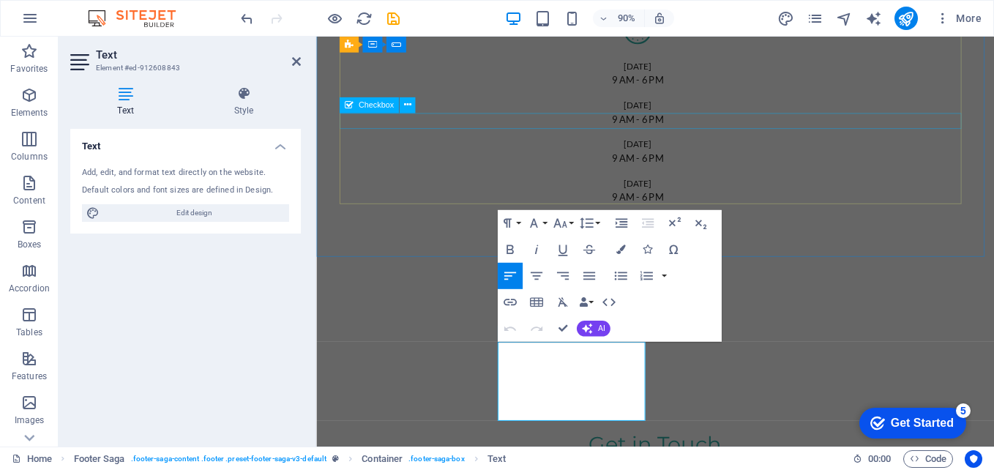
scroll to position [5361, 0]
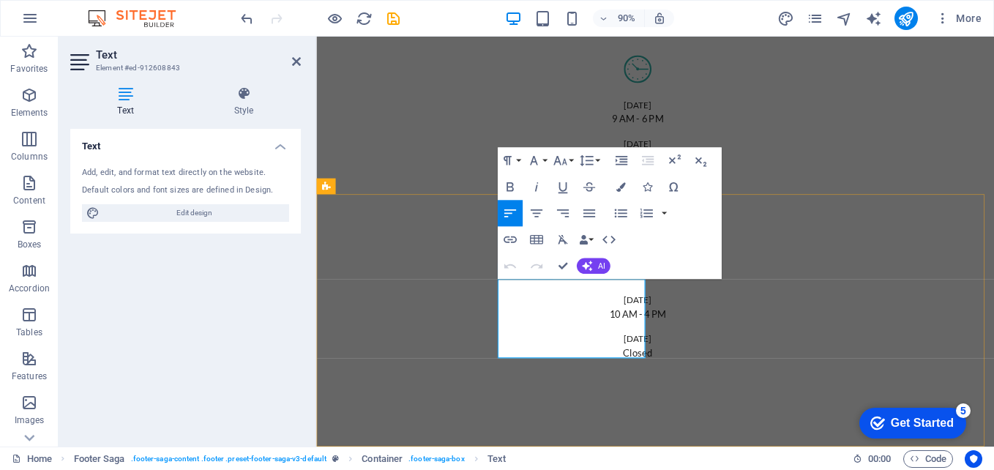
drag, startPoint x: 599, startPoint y: 314, endPoint x: 583, endPoint y: 315, distance: 15.4
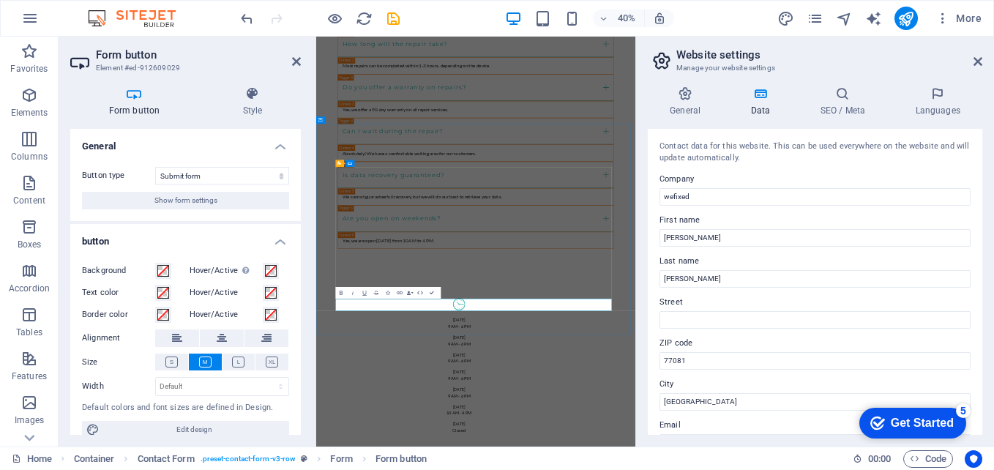
scroll to position [5284, 0]
click at [975, 67] on icon at bounding box center [977, 62] width 9 height 12
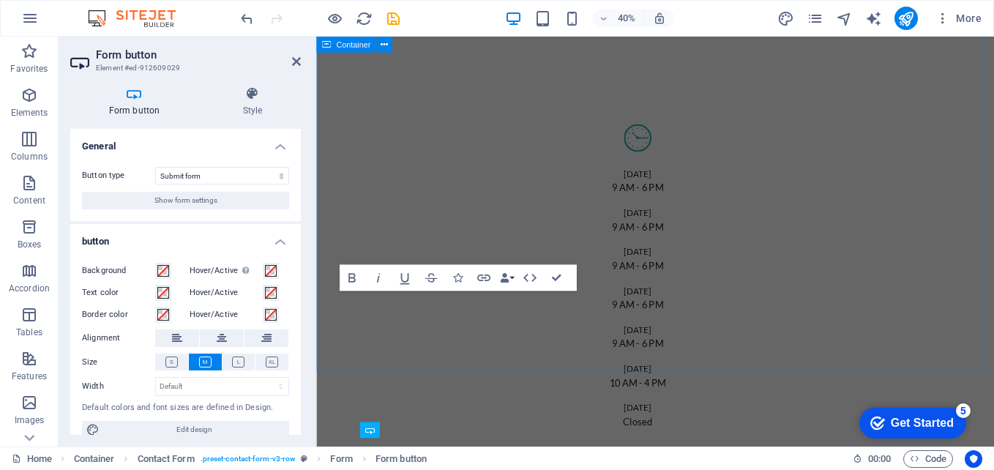
scroll to position [5234, 0]
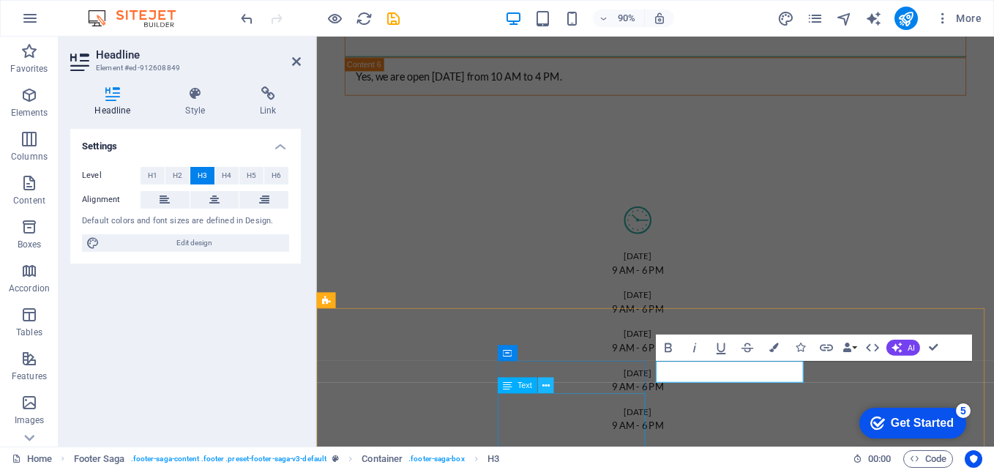
click at [547, 386] on icon at bounding box center [544, 385] width 7 height 14
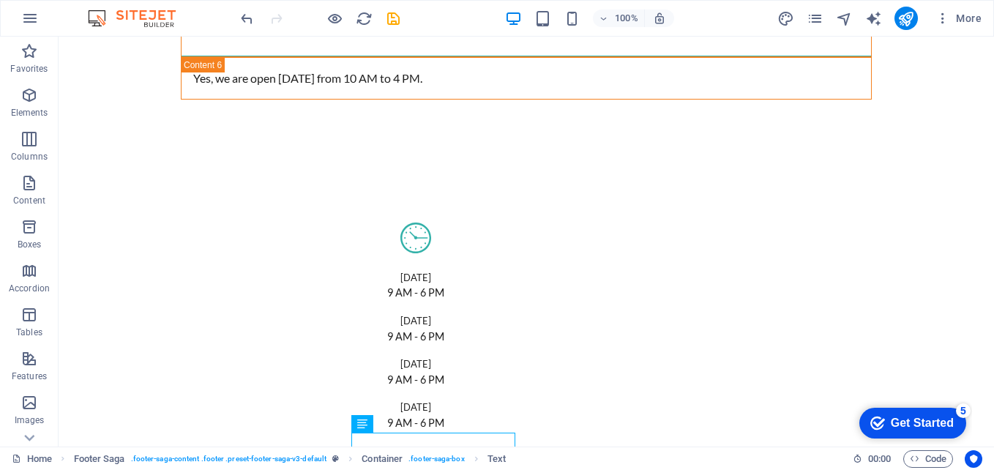
scroll to position [5404, 0]
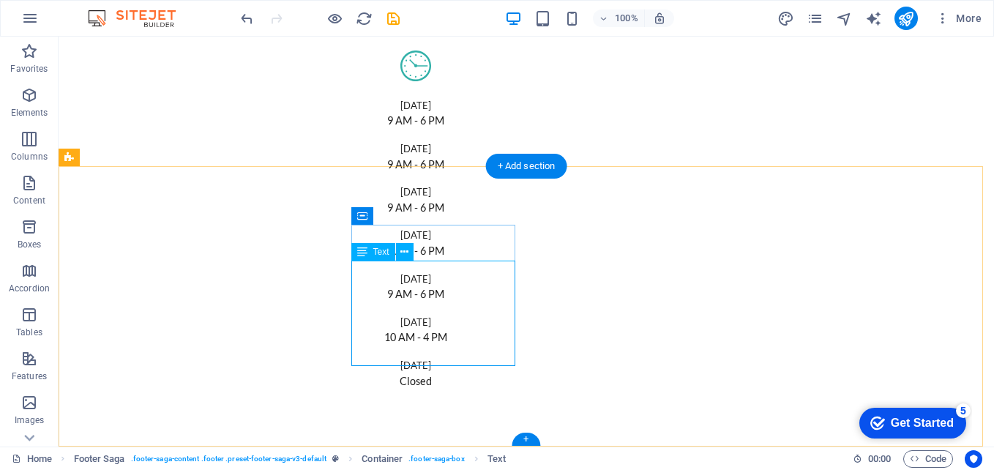
click at [408, 250] on icon at bounding box center [404, 251] width 8 height 15
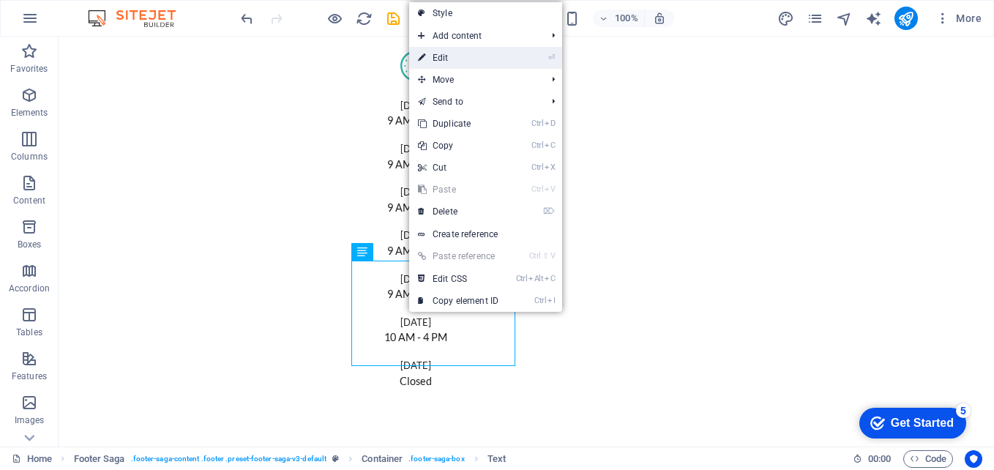
click at [456, 59] on link "⏎ Edit" at bounding box center [458, 58] width 98 height 22
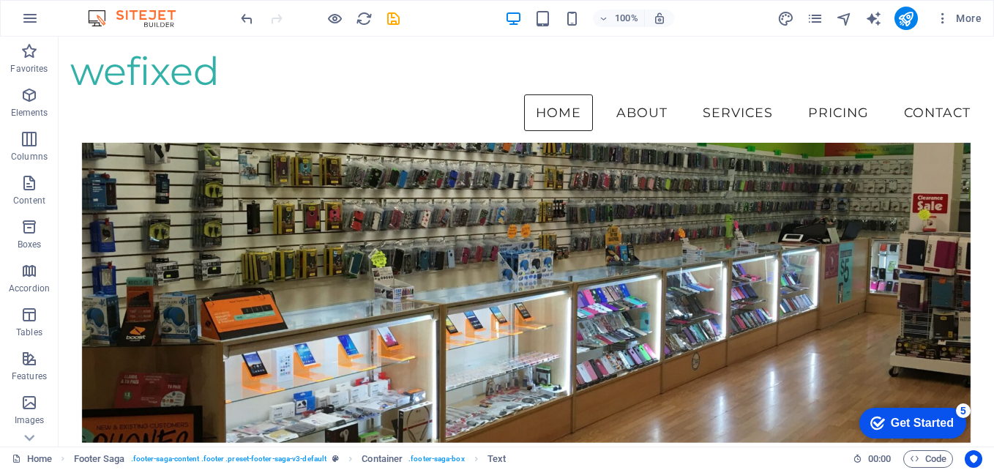
scroll to position [0, 0]
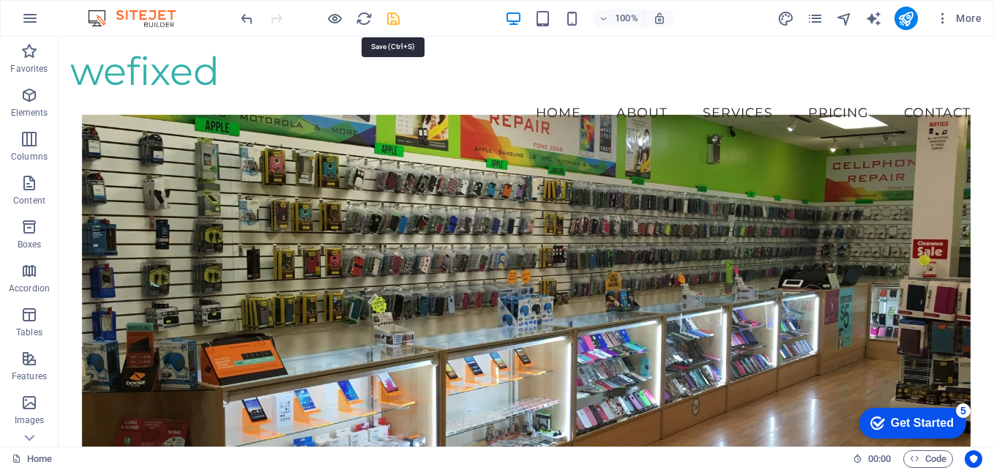
click at [391, 23] on icon "save" at bounding box center [393, 18] width 17 height 17
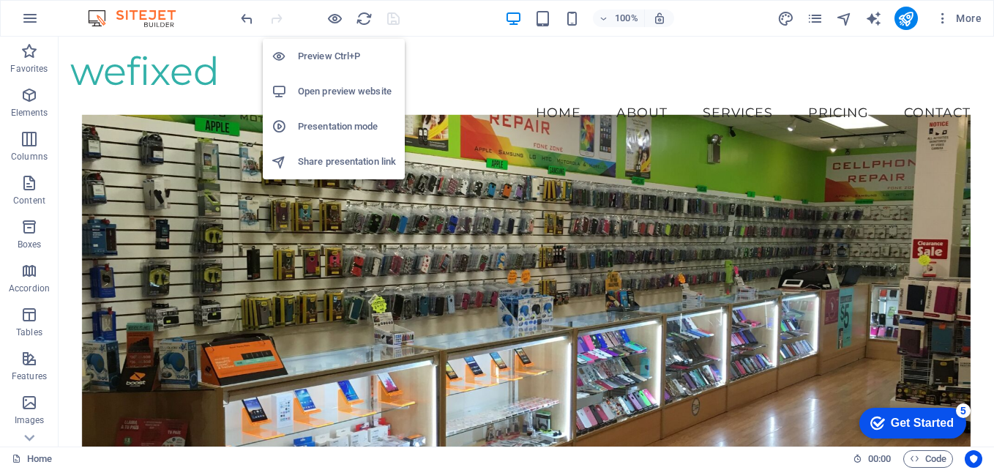
click at [337, 89] on h6 "Open preview website" at bounding box center [347, 92] width 98 height 18
click at [334, 89] on h6 "Open preview website" at bounding box center [347, 92] width 98 height 18
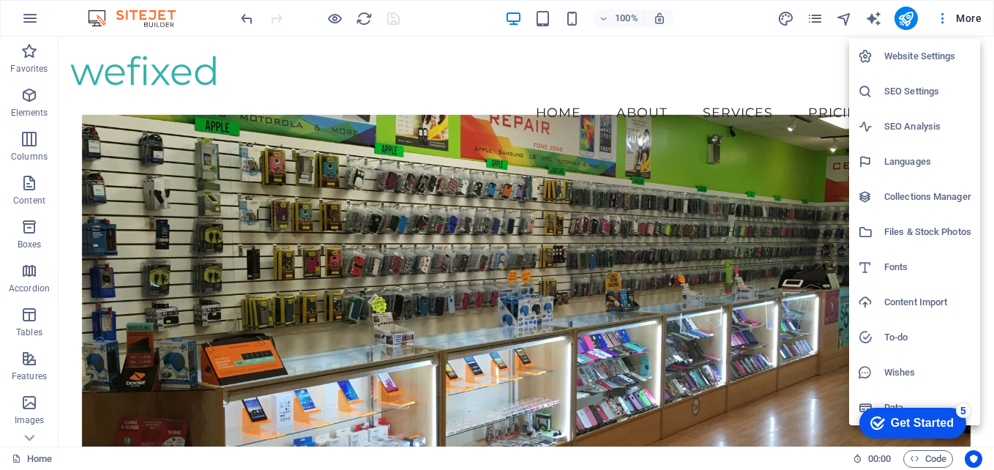
drag, startPoint x: 986, startPoint y: 65, endPoint x: 986, endPoint y: 102, distance: 36.6
click at [986, 102] on div at bounding box center [497, 235] width 994 height 470
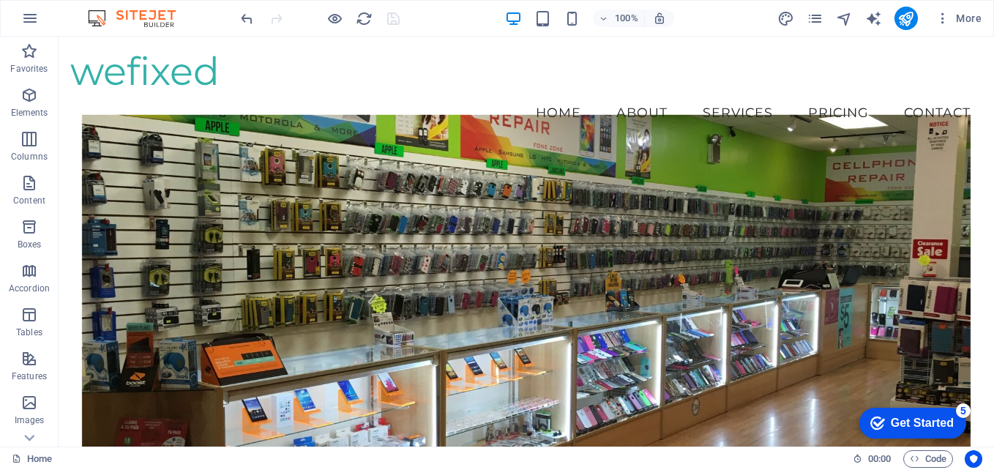
click at [986, 102] on div "Website Settings SEO Settings SEO Analysis Languages Collections Manager Files …" at bounding box center [497, 239] width 994 height 461
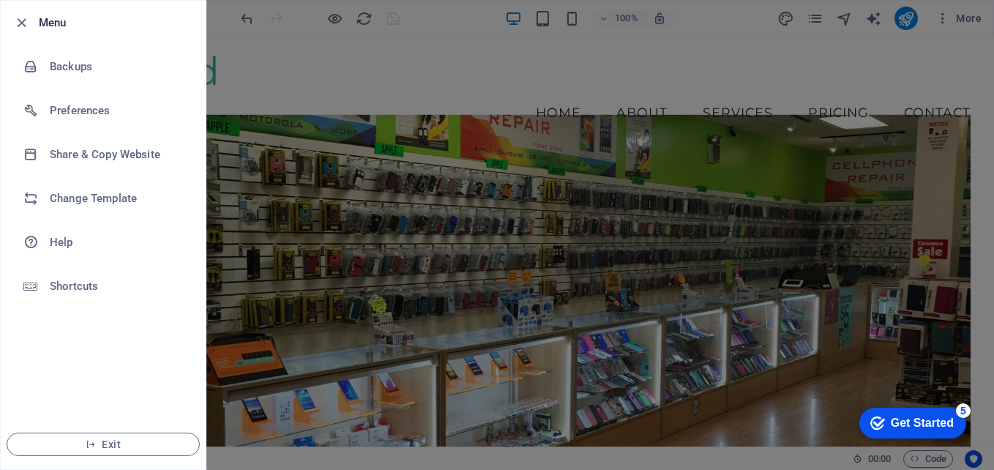
click at [28, 21] on icon "button" at bounding box center [21, 23] width 17 height 17
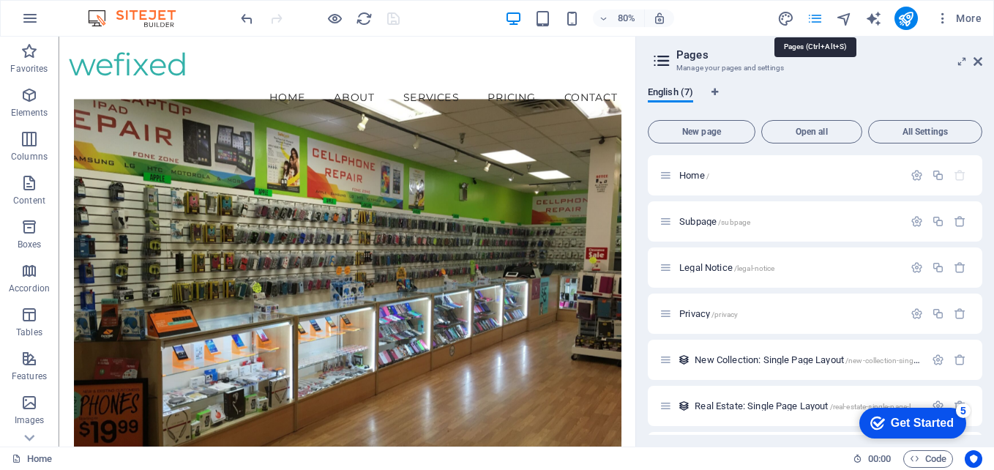
click at [975, 59] on icon at bounding box center [977, 62] width 9 height 12
